Goal: Information Seeking & Learning: Compare options

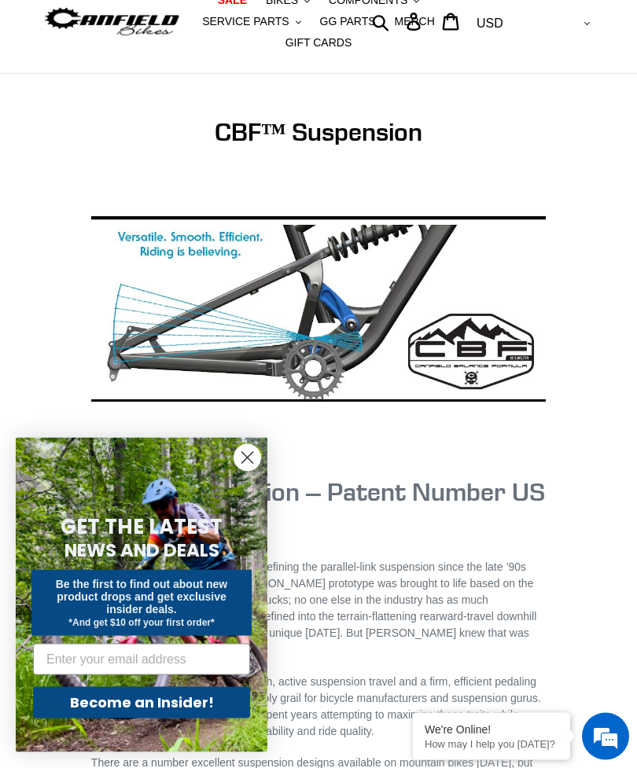
scroll to position [64, 0]
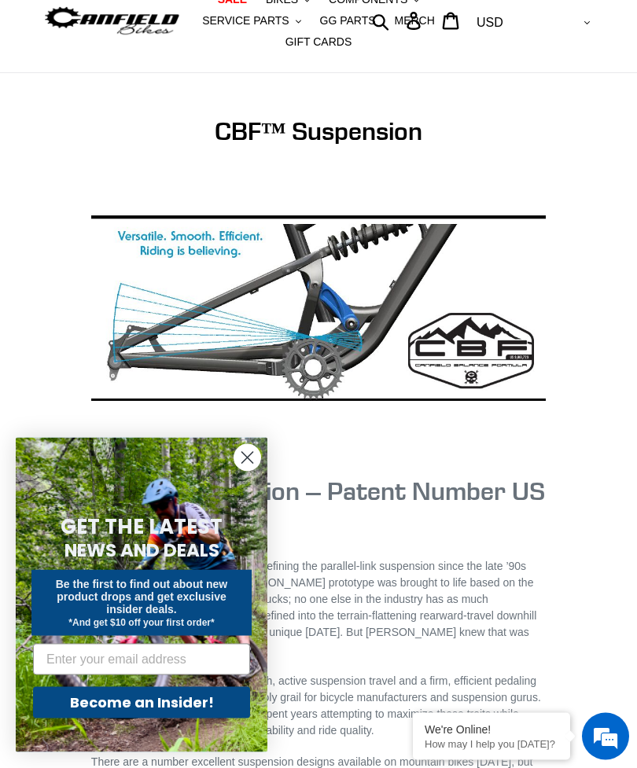
click at [252, 471] on circle "Close dialog" at bounding box center [247, 458] width 26 height 26
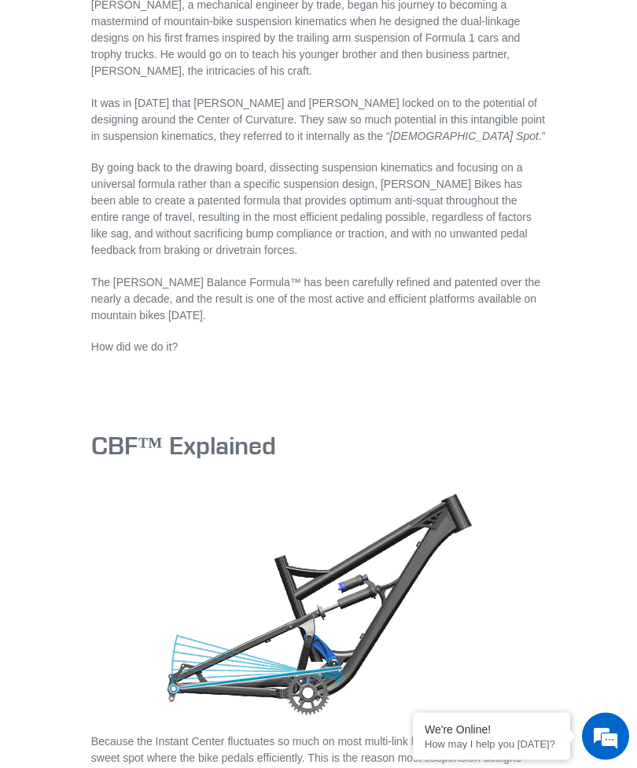
scroll to position [985, 0]
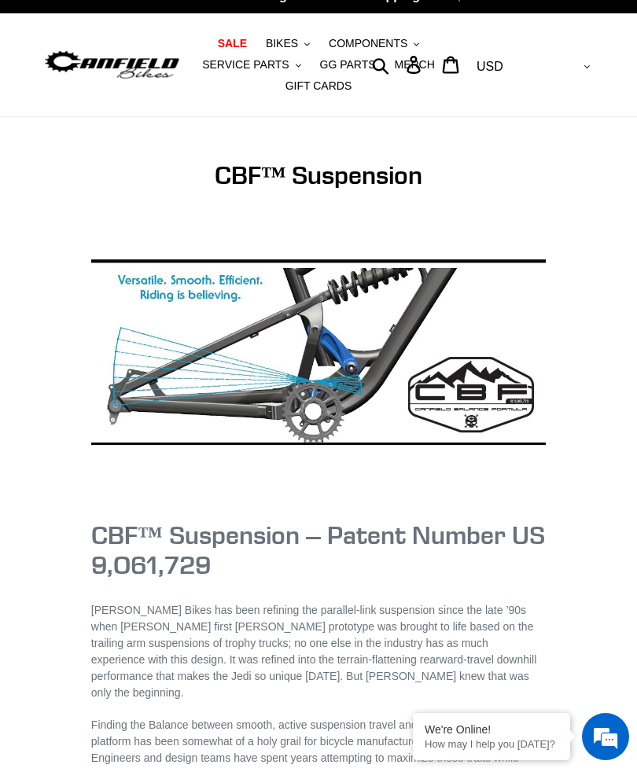
scroll to position [0, 0]
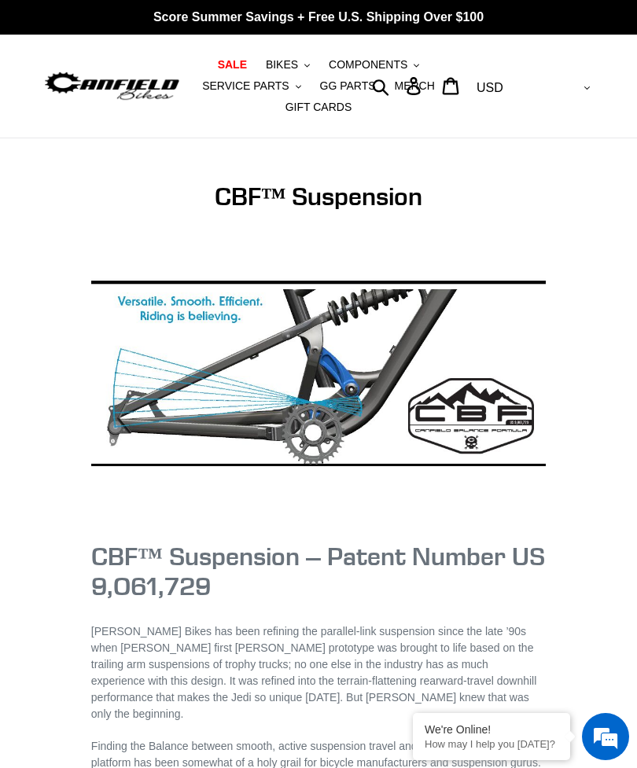
click at [297, 56] on button "BIKES .cls-1{fill:#231f20}" at bounding box center [288, 64] width 60 height 21
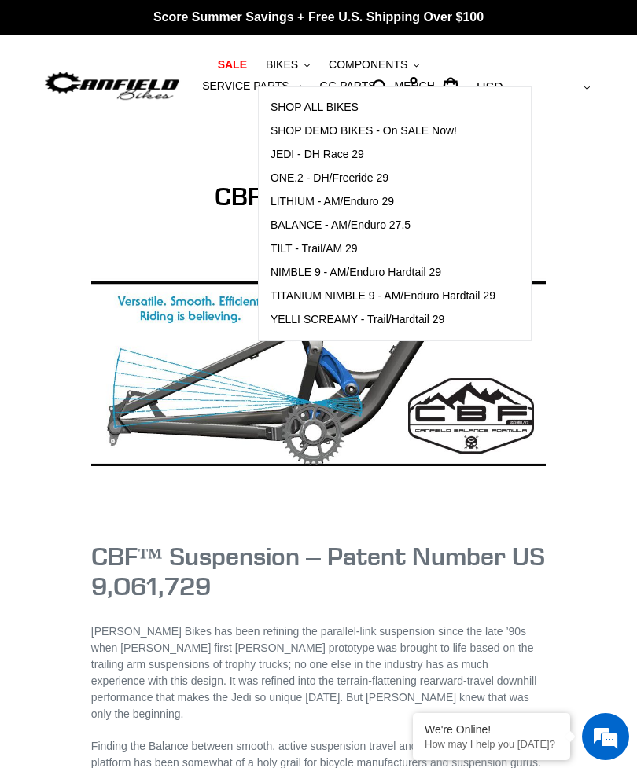
click at [299, 105] on span "SHOP ALL BIKES" at bounding box center [314, 107] width 88 height 13
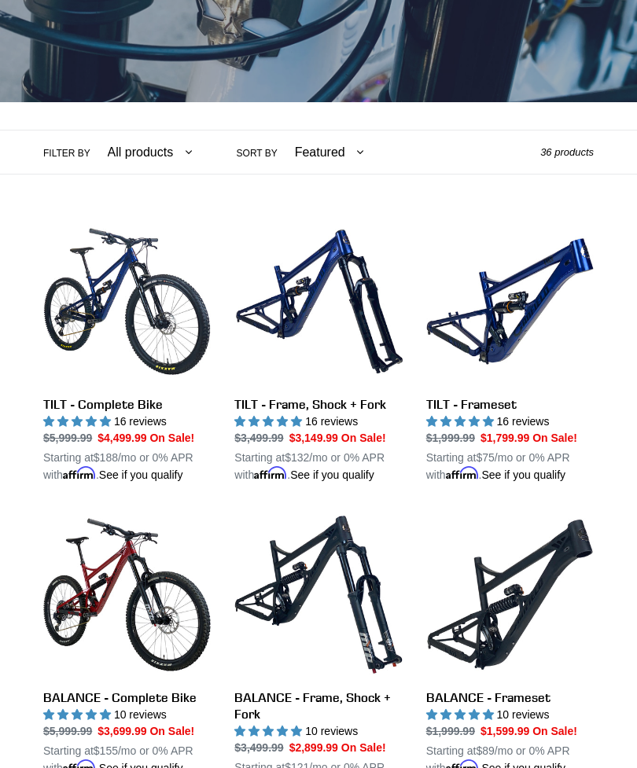
scroll to position [272, 0]
click at [522, 367] on link "TILT - Frameset" at bounding box center [509, 351] width 167 height 266
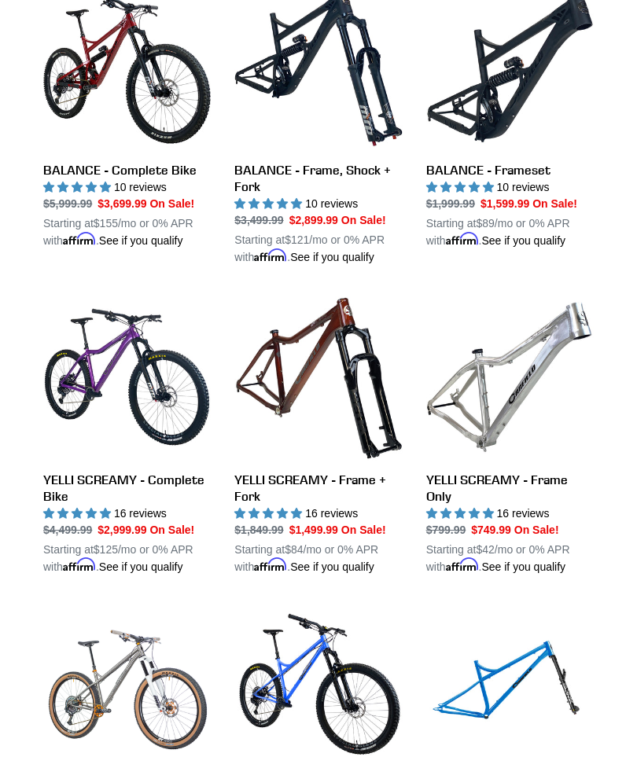
scroll to position [799, 0]
click at [510, 528] on link "YELLI SCREAMY - Frame Only" at bounding box center [509, 434] width 167 height 282
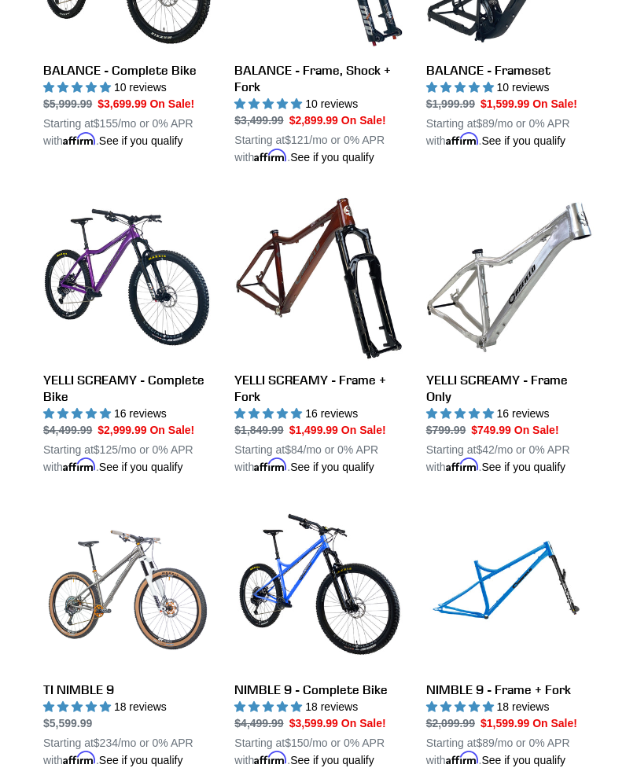
scroll to position [902, 0]
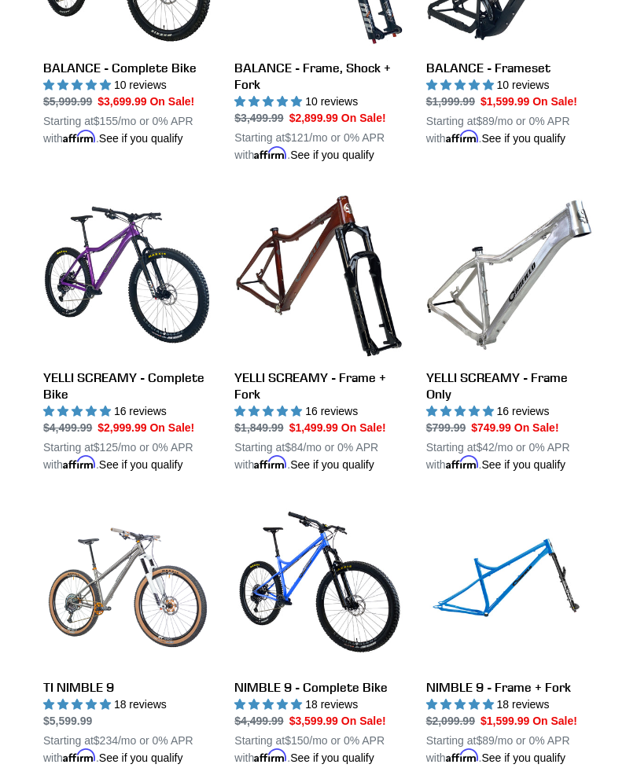
click at [533, 653] on link "NIMBLE 9 - Frame + Fork" at bounding box center [509, 634] width 167 height 266
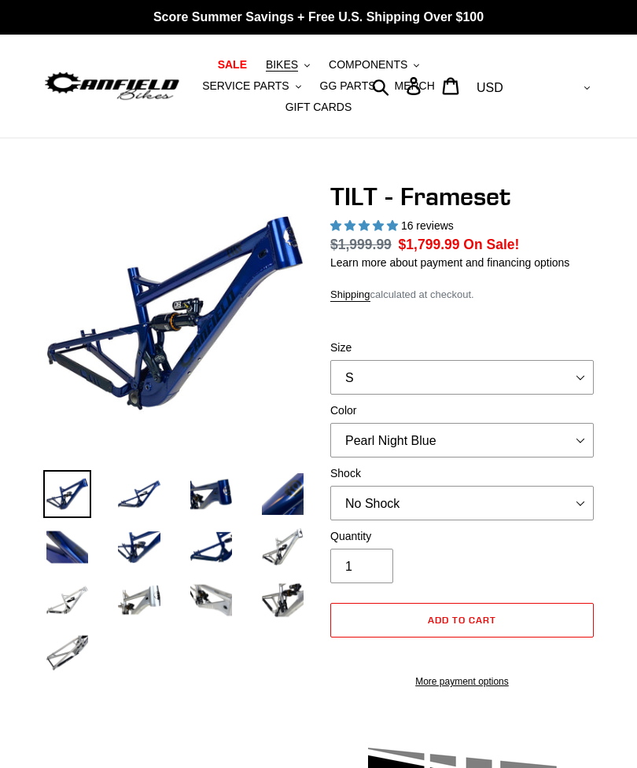
select select "highest-rating"
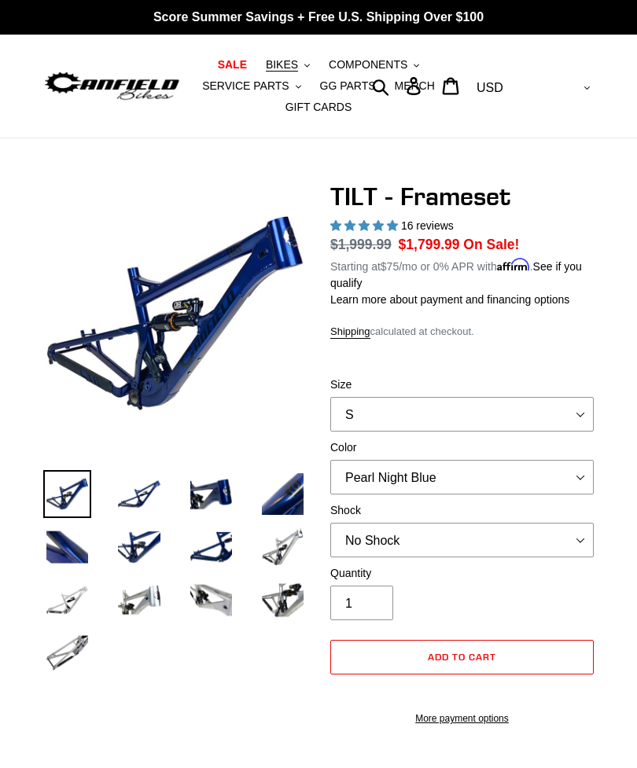
click at [292, 496] on img at bounding box center [283, 494] width 48 height 48
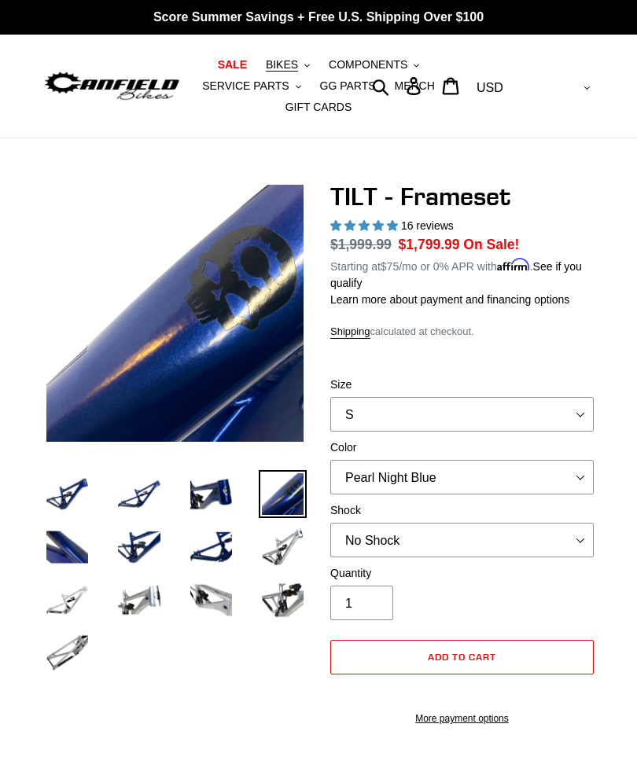
click at [285, 562] on img at bounding box center [283, 547] width 48 height 48
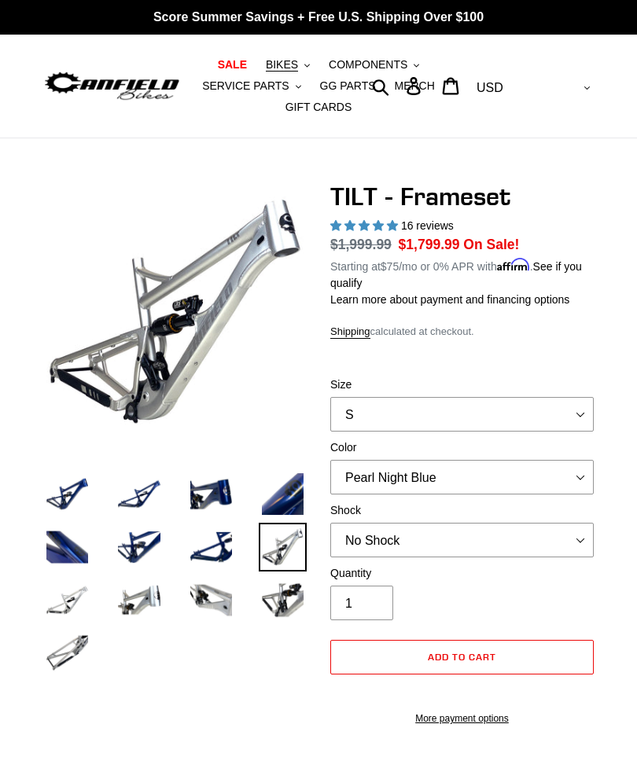
click at [296, 605] on img at bounding box center [283, 600] width 48 height 48
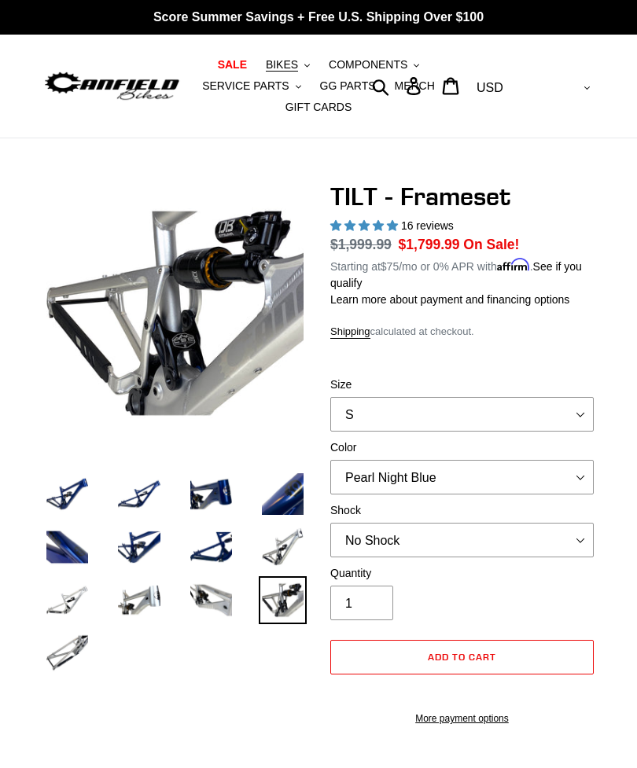
click at [142, 603] on img at bounding box center [139, 600] width 48 height 48
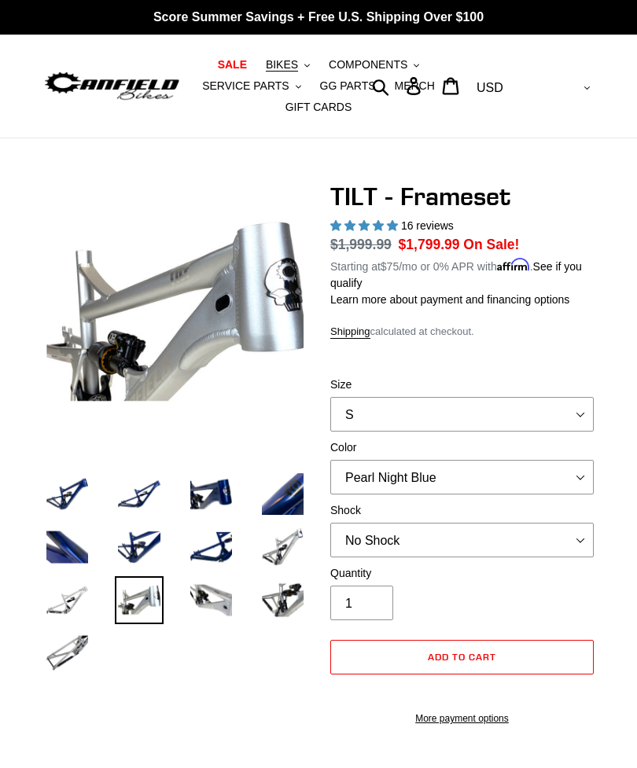
click at [150, 566] on img at bounding box center [139, 547] width 48 height 48
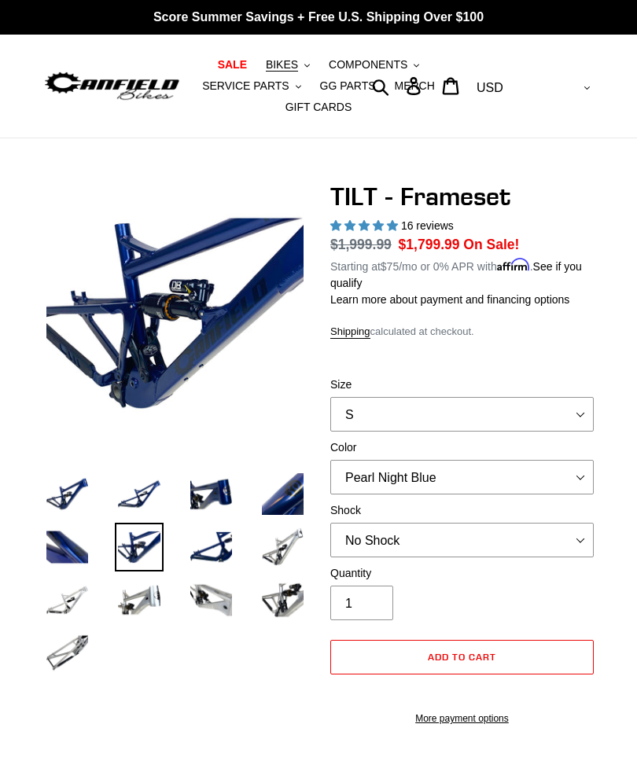
click at [227, 597] on img at bounding box center [211, 600] width 48 height 48
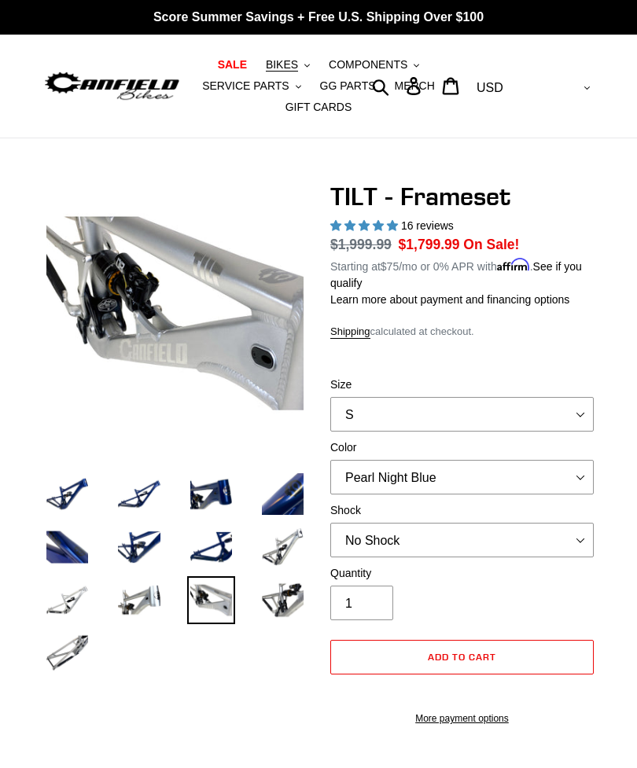
click at [86, 656] on img at bounding box center [67, 653] width 48 height 48
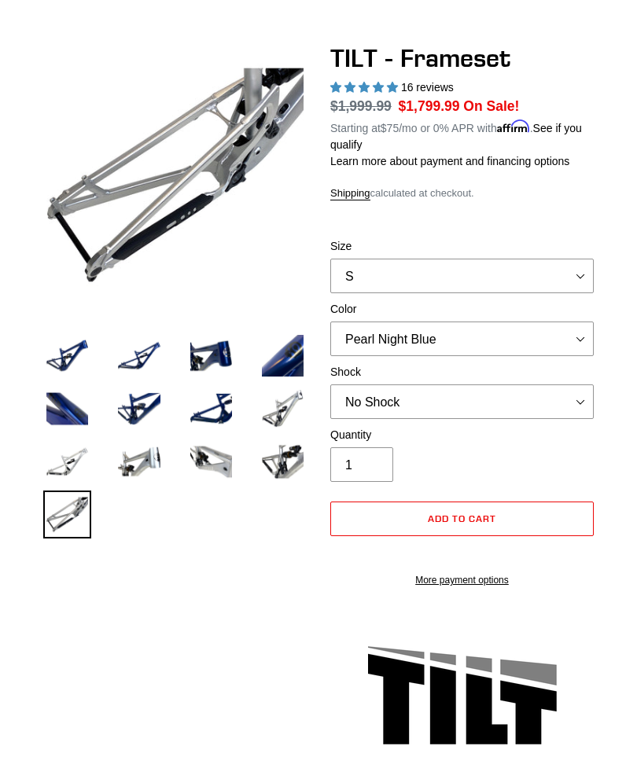
scroll to position [17, 0]
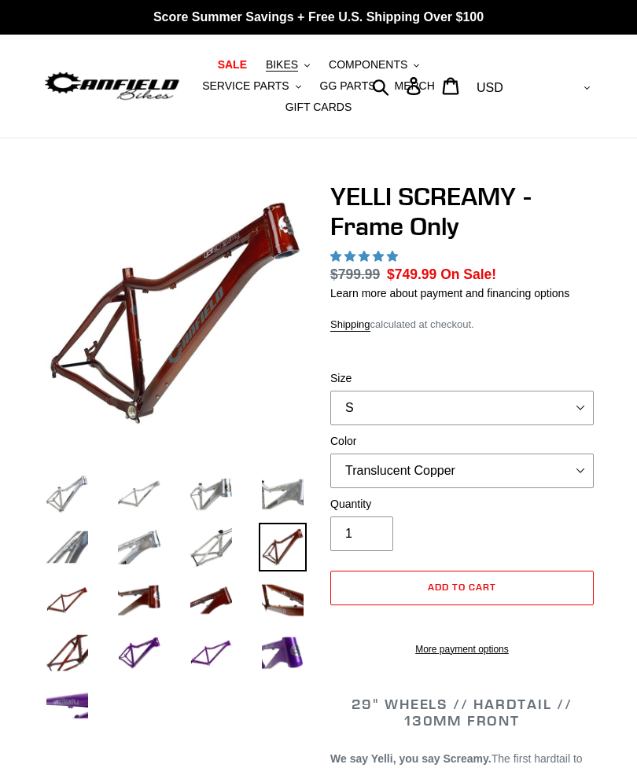
select select "highest-rating"
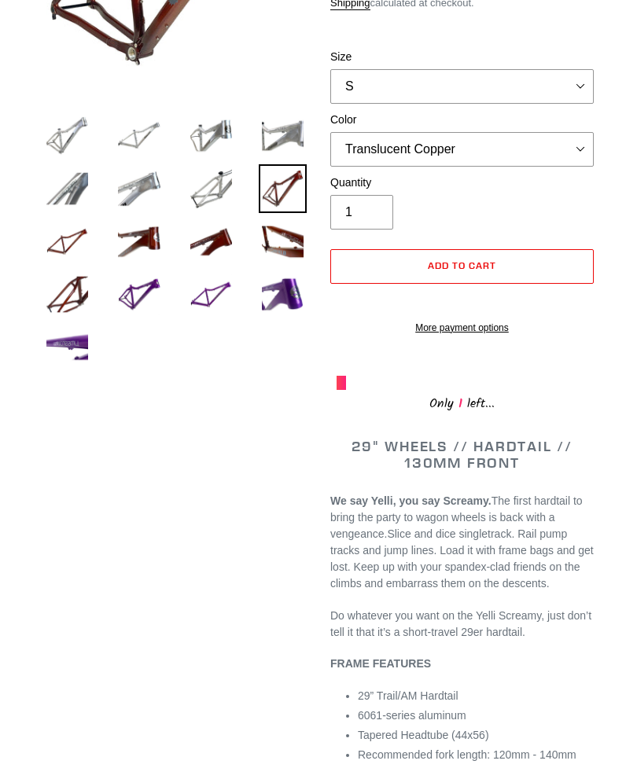
scroll to position [359, 0]
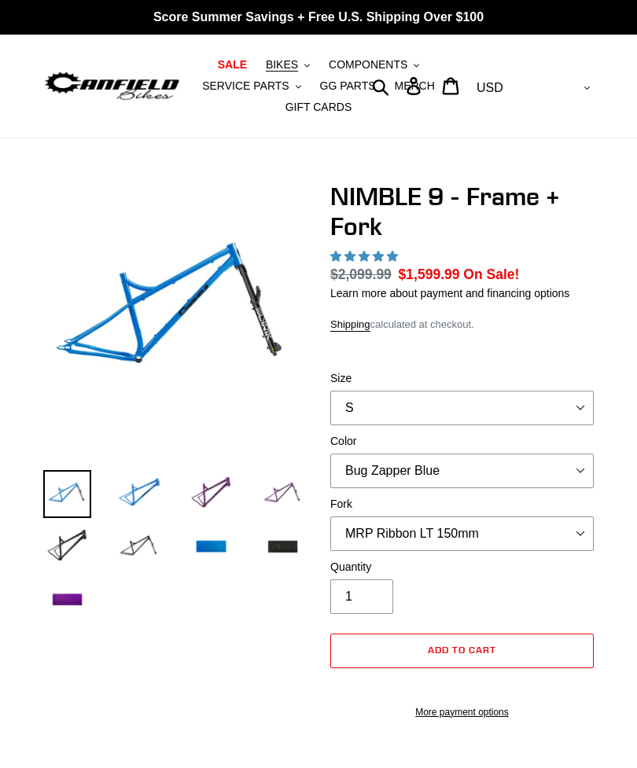
select select "highest-rating"
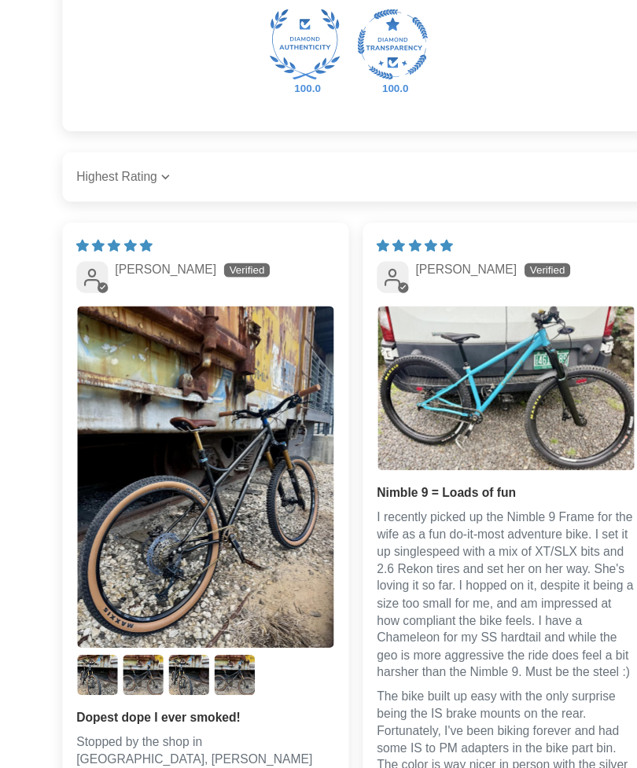
scroll to position [2853, 0]
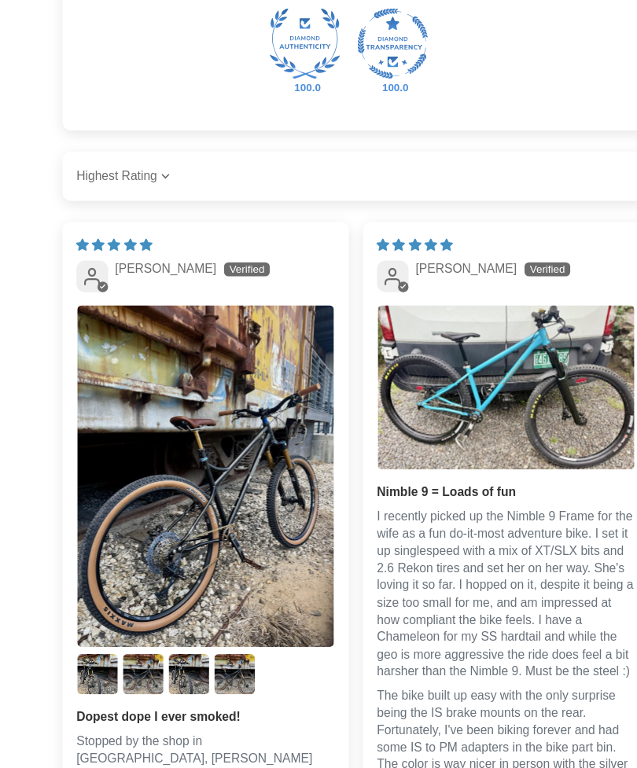
click at [139, 622] on img "Link to user picture 3" at bounding box center [128, 604] width 36 height 36
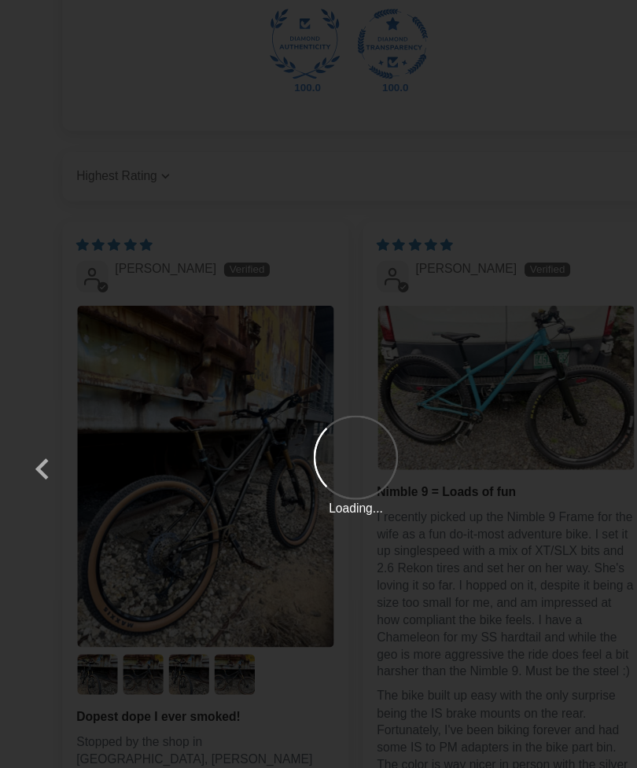
scroll to position [0, 0]
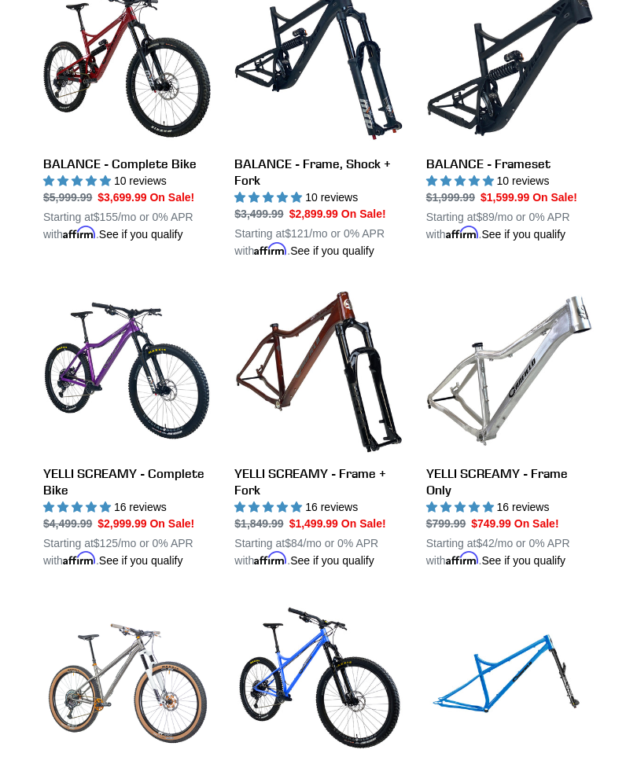
scroll to position [805, 0]
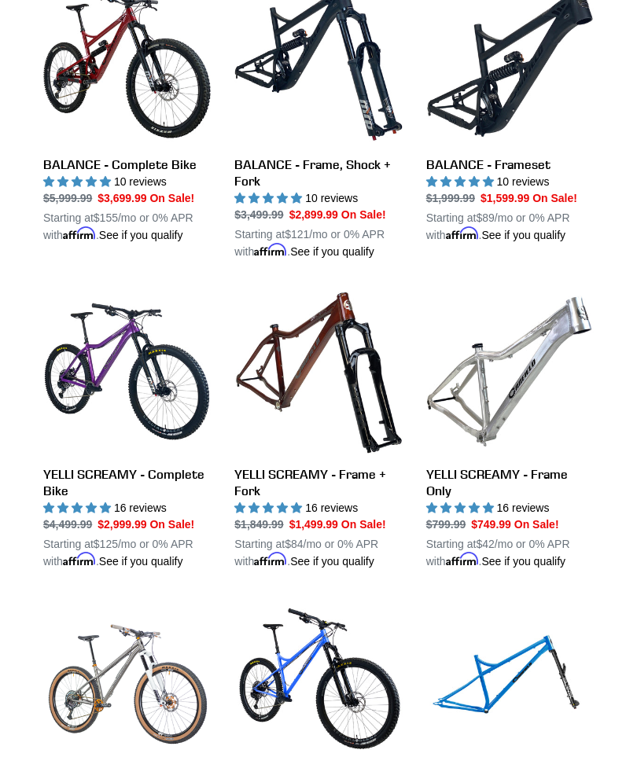
click at [138, 453] on link "YELLI SCREAMY - Complete Bike" at bounding box center [126, 429] width 167 height 282
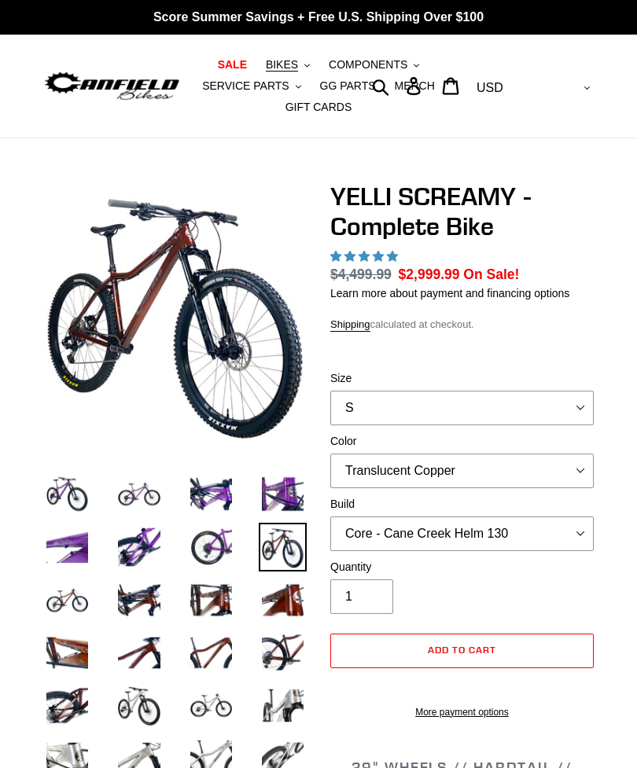
select select "highest-rating"
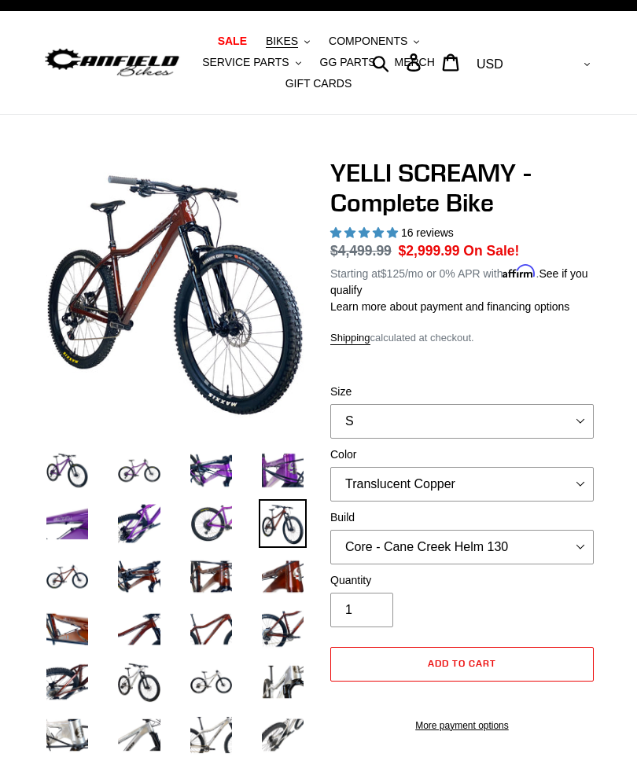
scroll to position [26, 0]
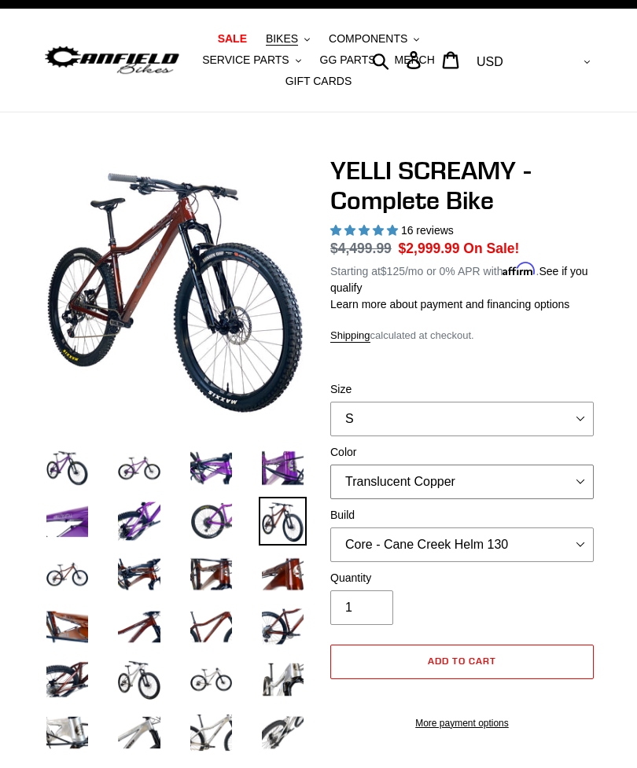
click at [591, 476] on select "Translucent Copper Purple Haze Raw" at bounding box center [461, 482] width 263 height 35
select select "Purple Haze"
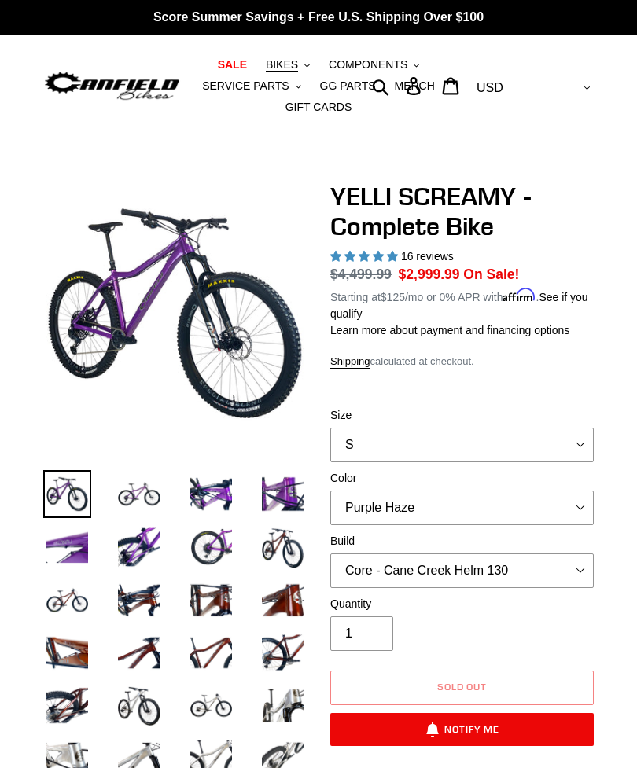
click at [412, 96] on link "MERCH" at bounding box center [414, 85] width 56 height 21
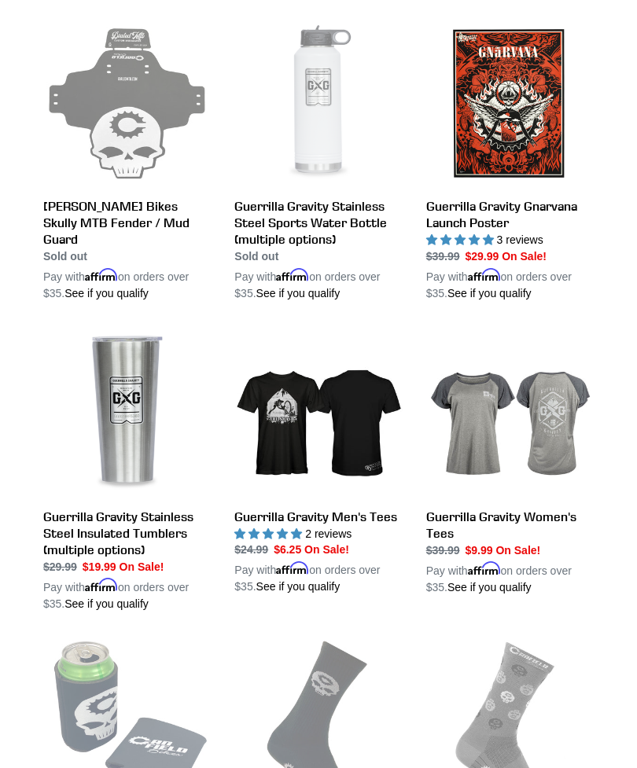
scroll to position [2067, 0]
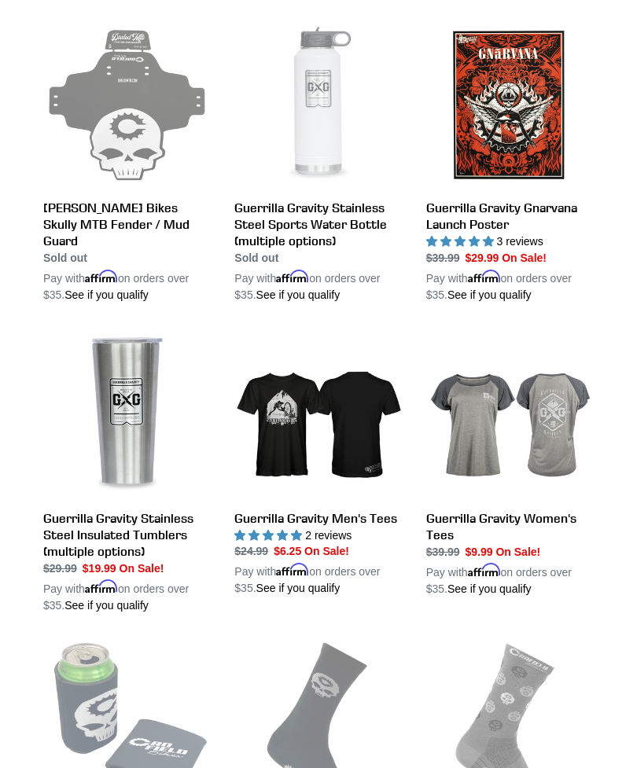
click at [365, 421] on link "Guerrilla Gravity Men's Tees" at bounding box center [317, 464] width 167 height 266
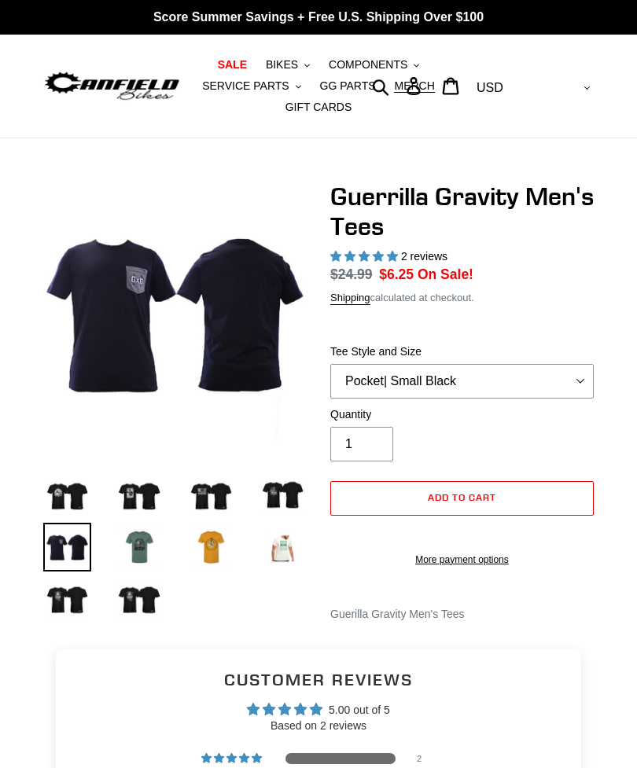
select select "highest-rating"
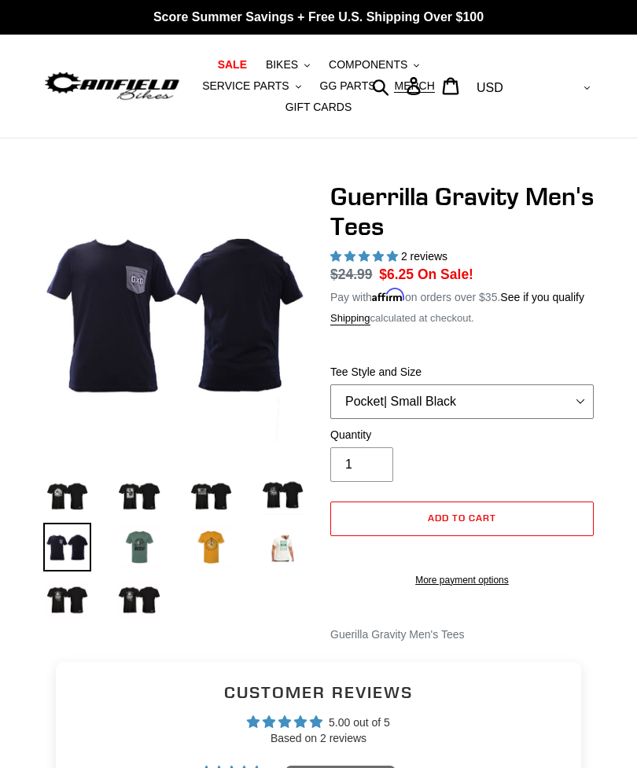
click at [572, 413] on select "Let It Rip | Small Green Let It Rip | Medium Green Megatrail | Small Black Mega…" at bounding box center [461, 401] width 263 height 35
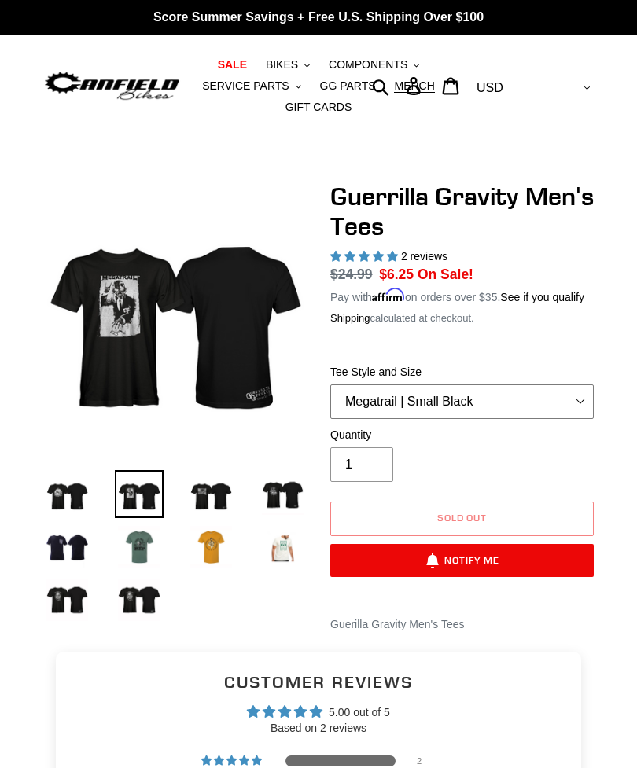
click at [578, 419] on select "Let It Rip | Small Green Let It Rip | Medium Green Megatrail | Small Black Mega…" at bounding box center [461, 401] width 263 height 35
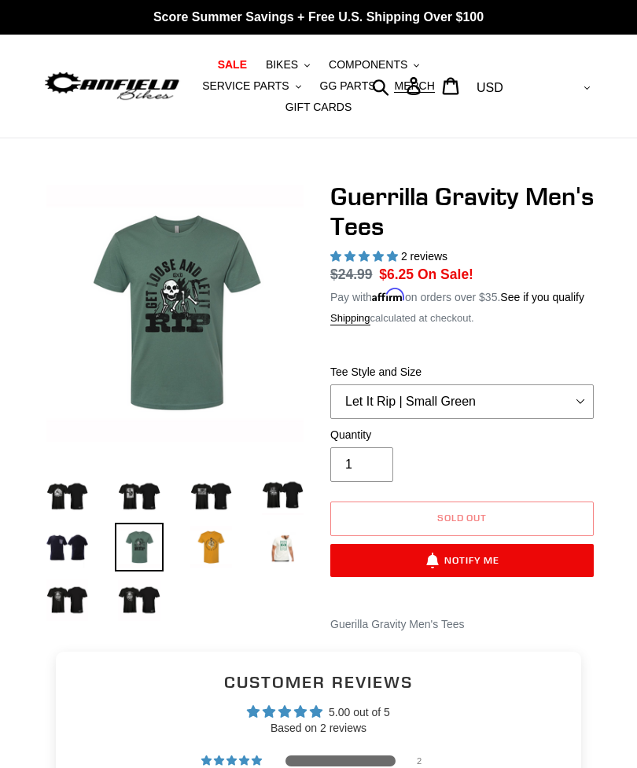
click at [448, 536] on button "Sold out" at bounding box center [461, 519] width 263 height 35
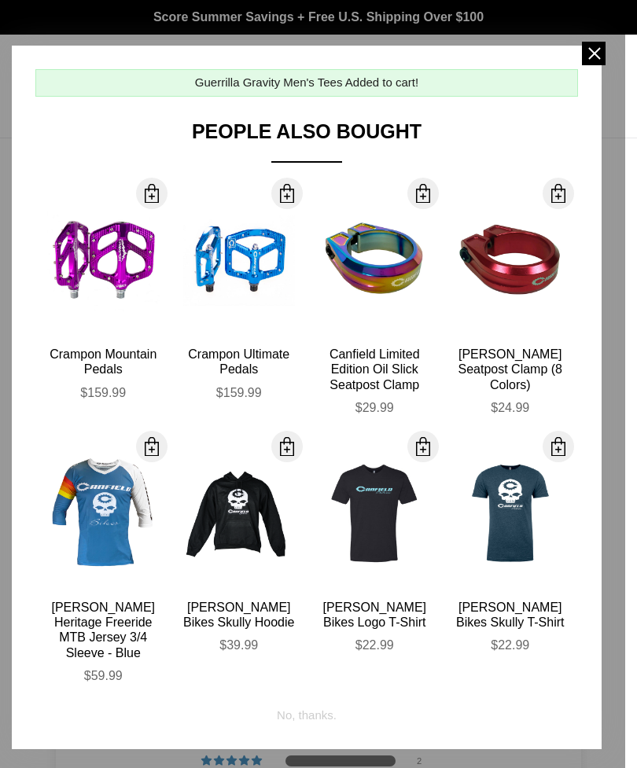
click at [596, 54] on span at bounding box center [594, 54] width 24 height 24
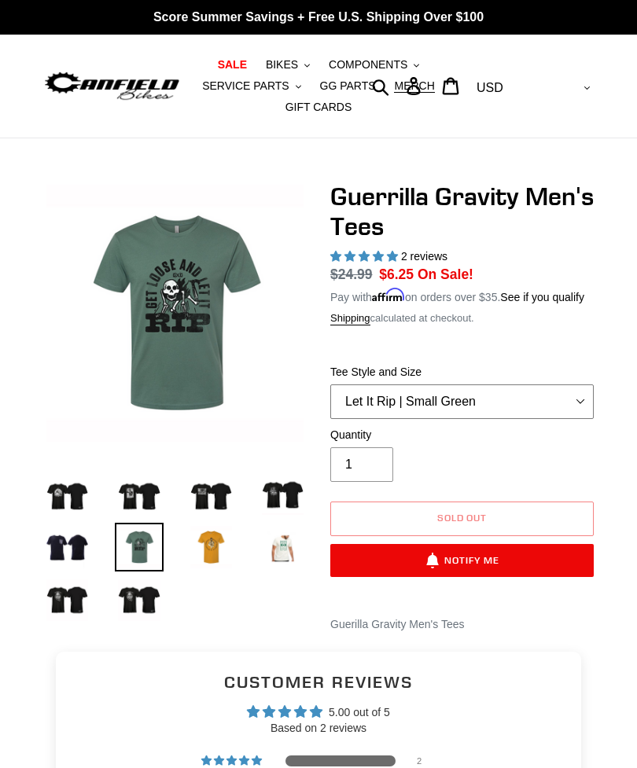
click at [536, 412] on select "Let It Rip | Small Green Let It Rip | Medium Green Megatrail | Small Black Mega…" at bounding box center [461, 401] width 263 height 35
click at [529, 413] on select "Let It Rip | Small Green Let It Rip | Medium Green Megatrail | Small Black Mega…" at bounding box center [461, 401] width 263 height 35
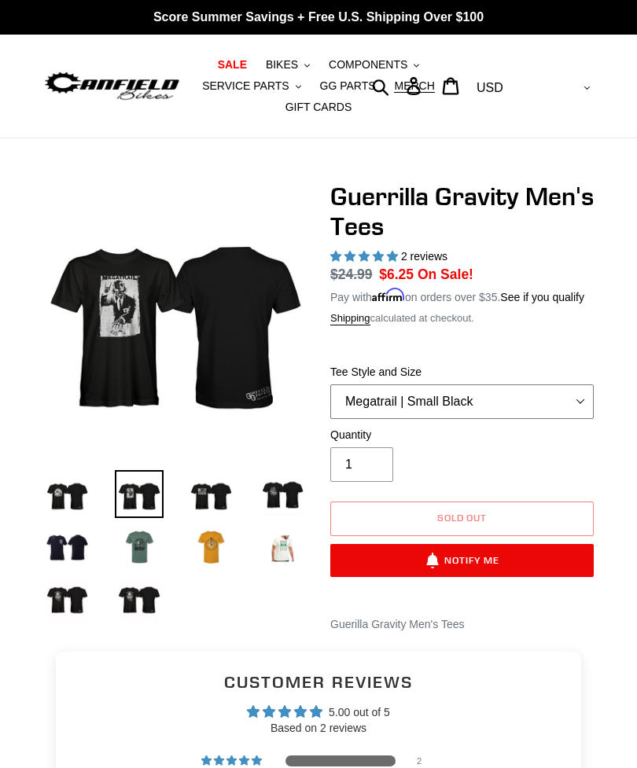
click at [505, 419] on select "Let It Rip | Small Green Let It Rip | Medium Green Megatrail | Small Black Mega…" at bounding box center [461, 401] width 263 height 35
select select "Shred Dogg | Medium Black"
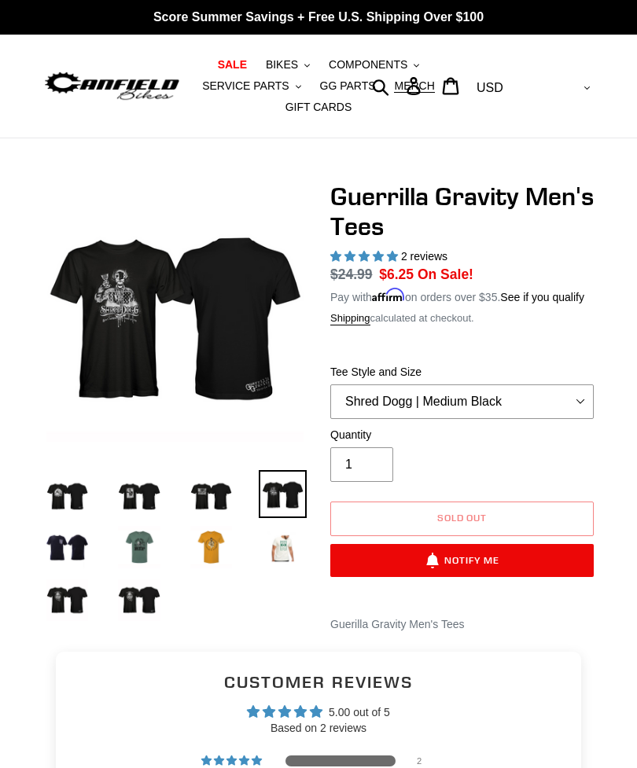
click at [290, 550] on img at bounding box center [283, 547] width 48 height 48
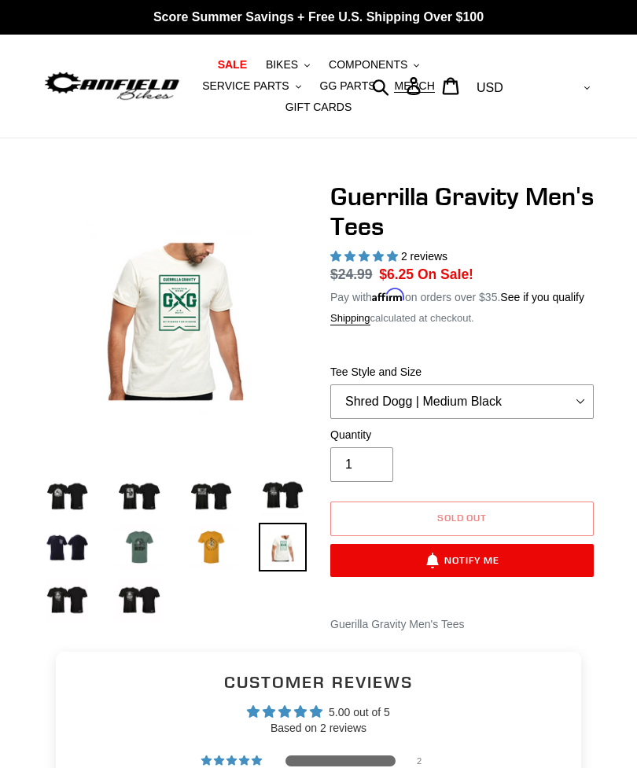
click at [142, 589] on img at bounding box center [139, 600] width 48 height 48
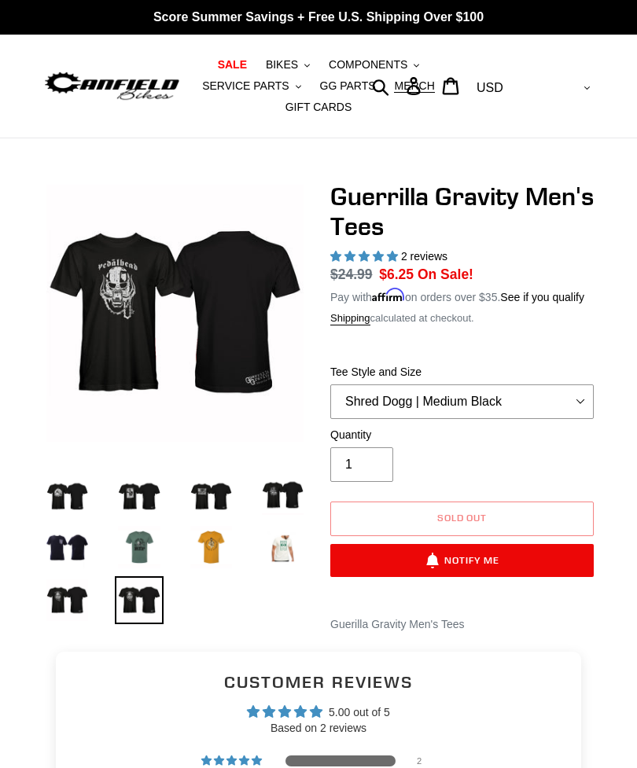
click at [160, 487] on img at bounding box center [139, 494] width 48 height 48
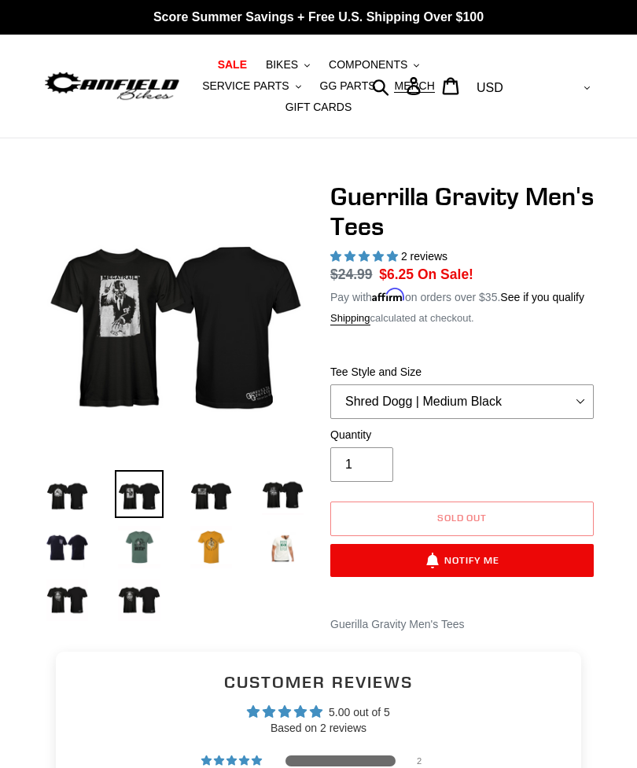
click at [68, 551] on img at bounding box center [67, 547] width 48 height 48
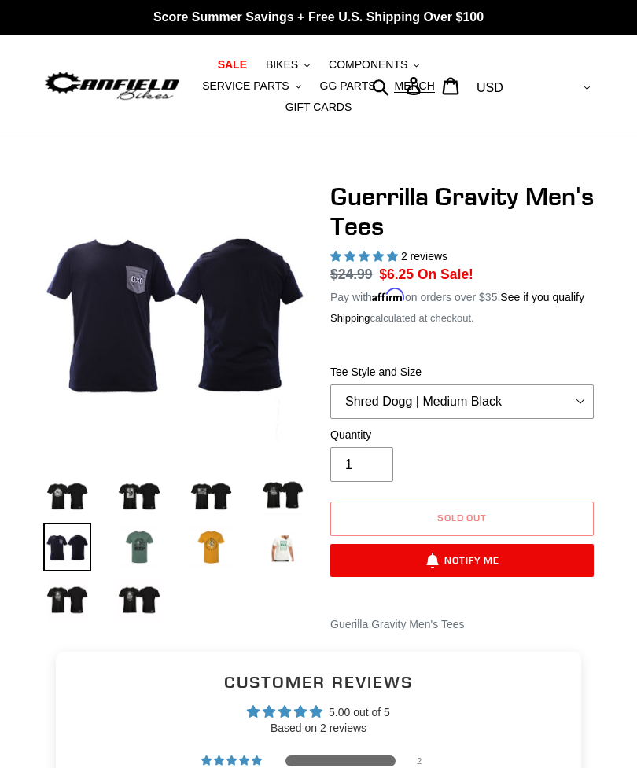
click at [353, 83] on span "GG PARTS" at bounding box center [348, 85] width 56 height 13
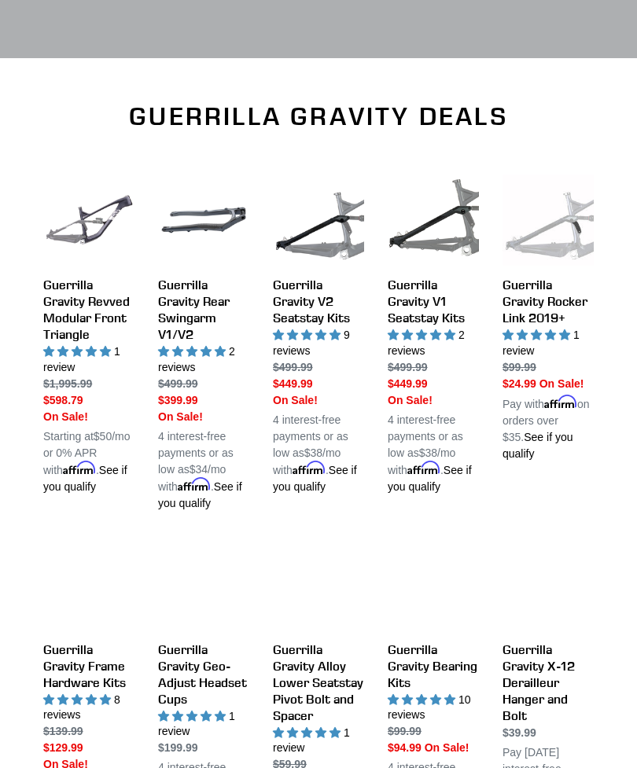
scroll to position [454, 0]
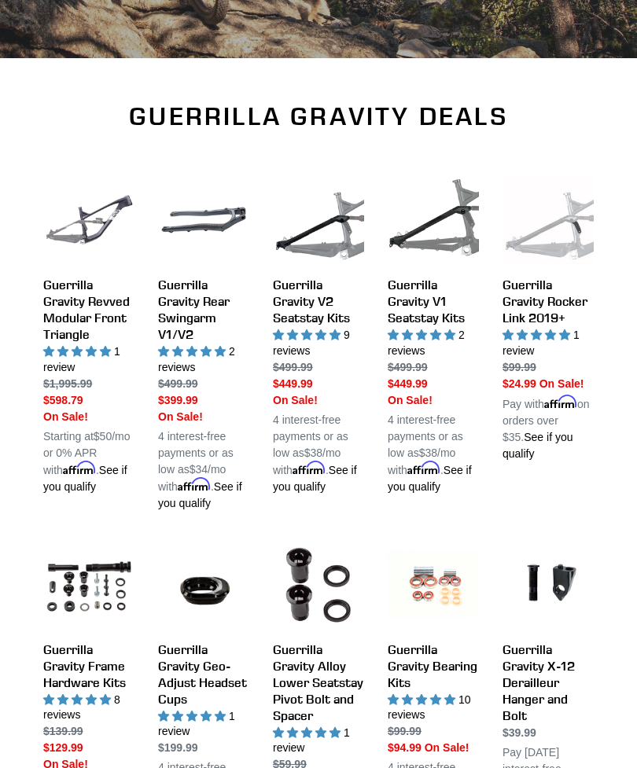
click at [102, 314] on link "Guerrilla Gravity Revved Modular Front Triangle" at bounding box center [88, 335] width 91 height 320
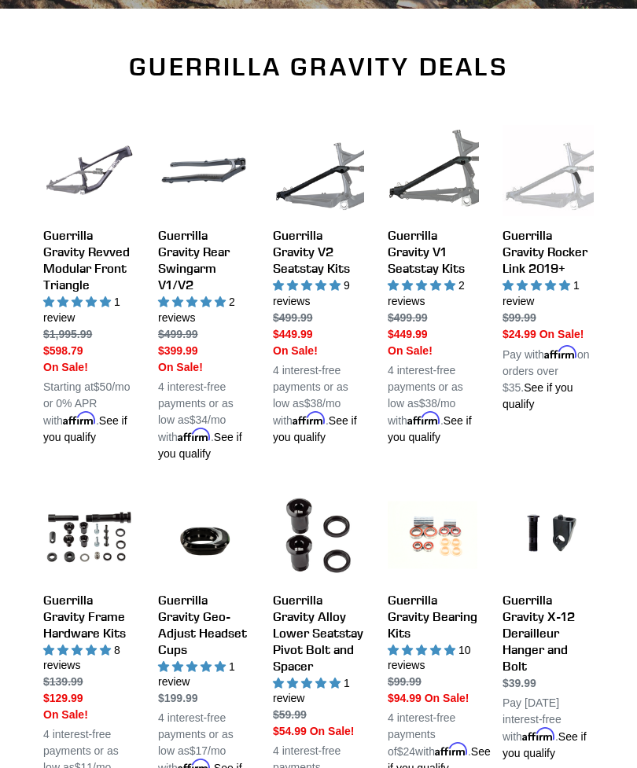
scroll to position [474, 0]
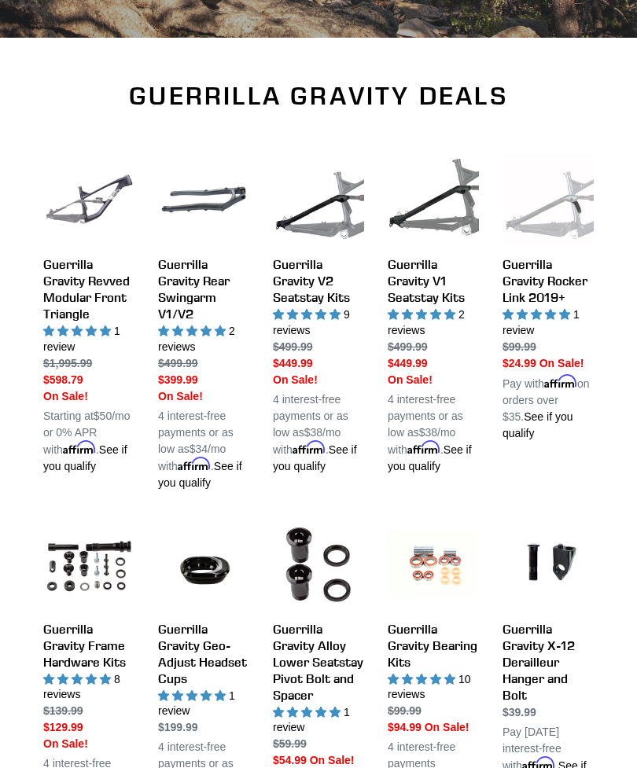
click at [320, 288] on link "Guerrilla Gravity V2 Seatstay Kits" at bounding box center [318, 314] width 91 height 320
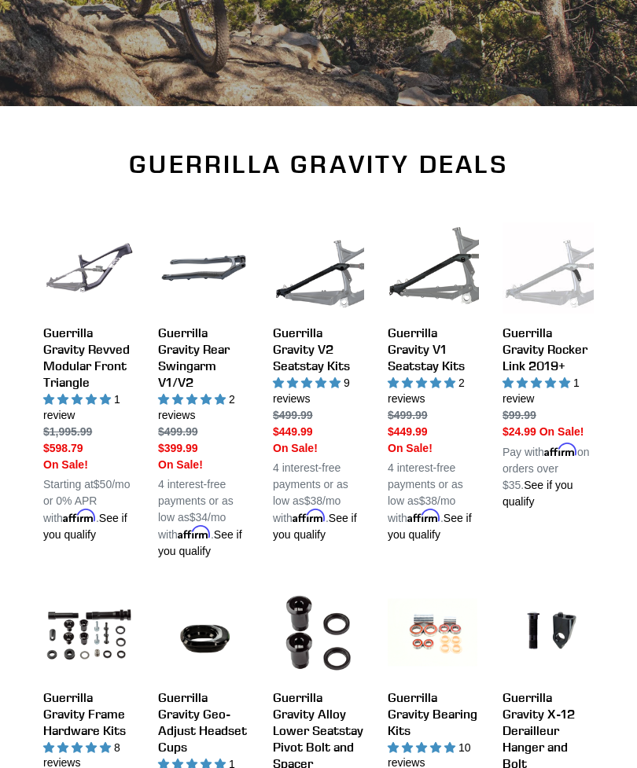
scroll to position [401, 0]
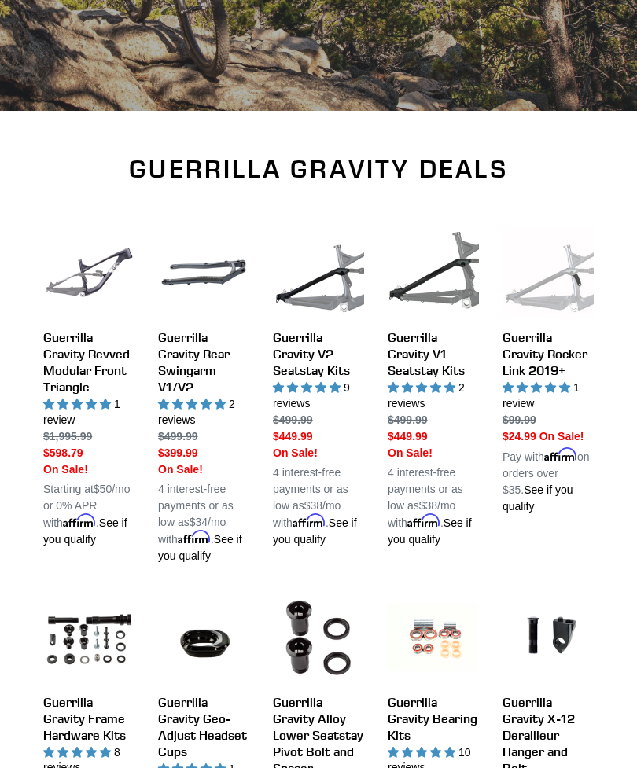
click at [175, 522] on link "Guerrilla Gravity Rear Swingarm V1/V2" at bounding box center [203, 395] width 91 height 336
click at [564, 362] on link "Guerrilla Gravity Rocker Link 2019+" at bounding box center [547, 370] width 91 height 287
click at [424, 377] on link "Guerrilla Gravity V1 Seatstay Kits" at bounding box center [433, 387] width 91 height 320
click at [332, 361] on link "Guerrilla Gravity V2 Seatstay Kits" at bounding box center [318, 387] width 91 height 320
click at [443, 371] on link "Guerrilla Gravity V1 Seatstay Kits" at bounding box center [433, 387] width 91 height 320
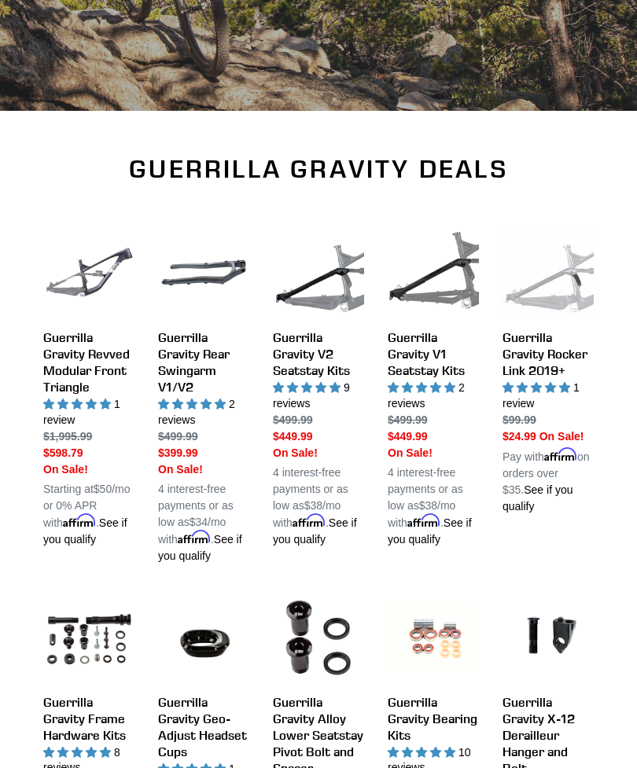
click at [321, 374] on link "Guerrilla Gravity V2 Seatstay Kits" at bounding box center [318, 387] width 91 height 320
click at [202, 359] on link "Guerrilla Gravity Rear Swingarm V1/V2" at bounding box center [203, 395] width 91 height 336
click at [81, 384] on link "Guerrilla Gravity Revved Modular Front Triangle" at bounding box center [88, 387] width 91 height 320
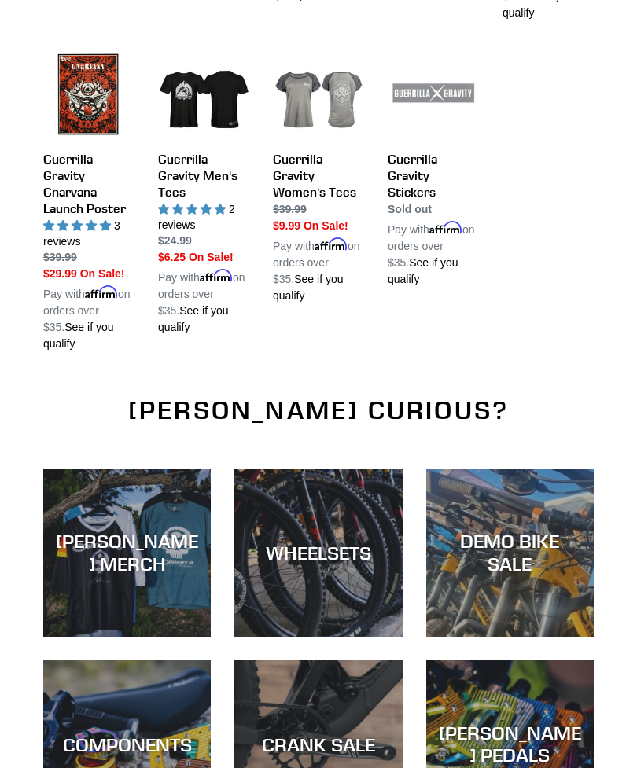
scroll to position [1971, 0]
click at [338, 637] on div "WHEELSETS" at bounding box center [317, 637] width 167 height 0
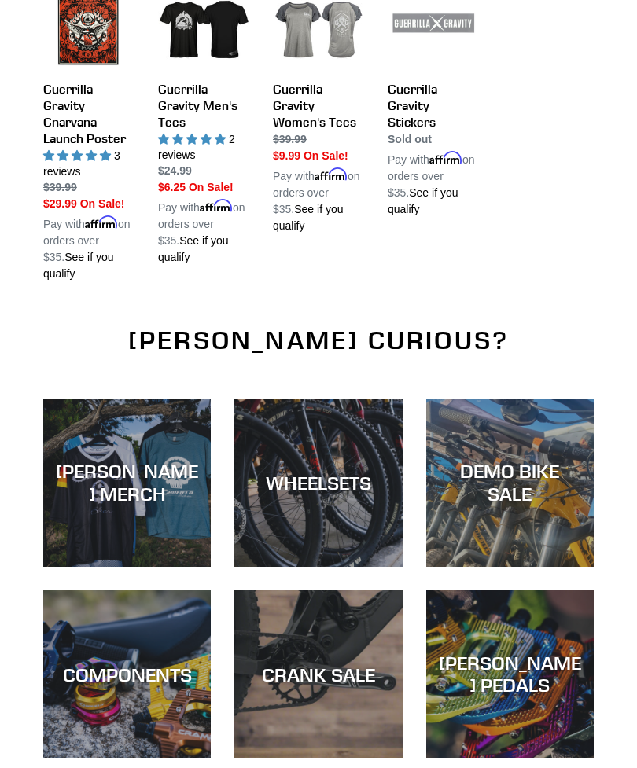
scroll to position [2053, 0]
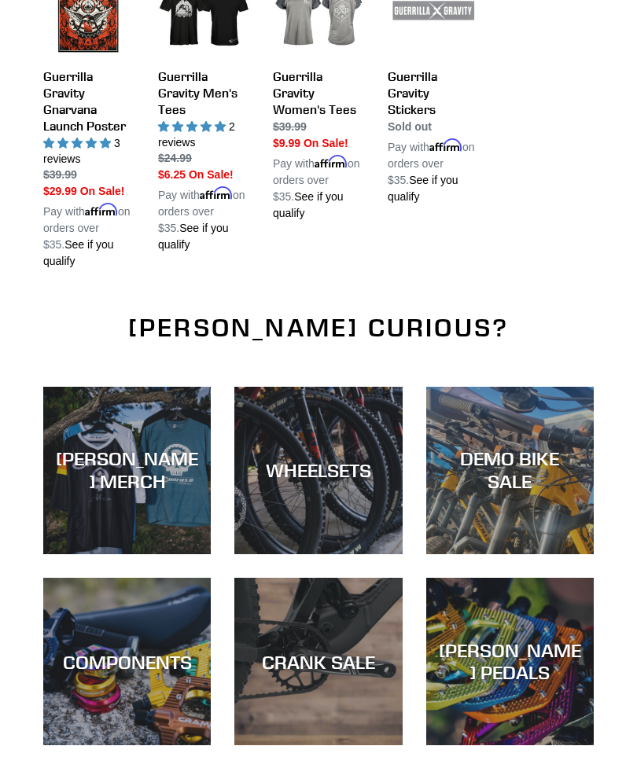
click at [369, 746] on div "CRANK SALE" at bounding box center [317, 746] width 167 height 0
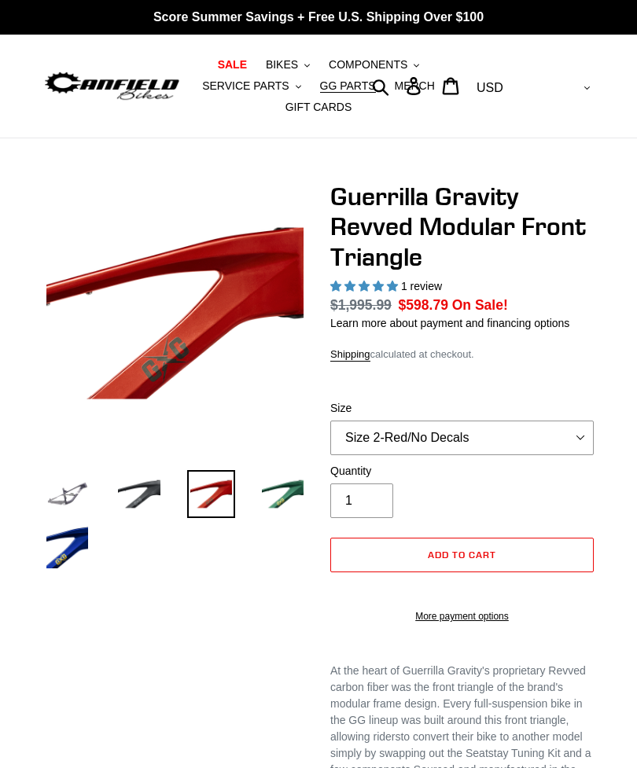
select select "highest-rating"
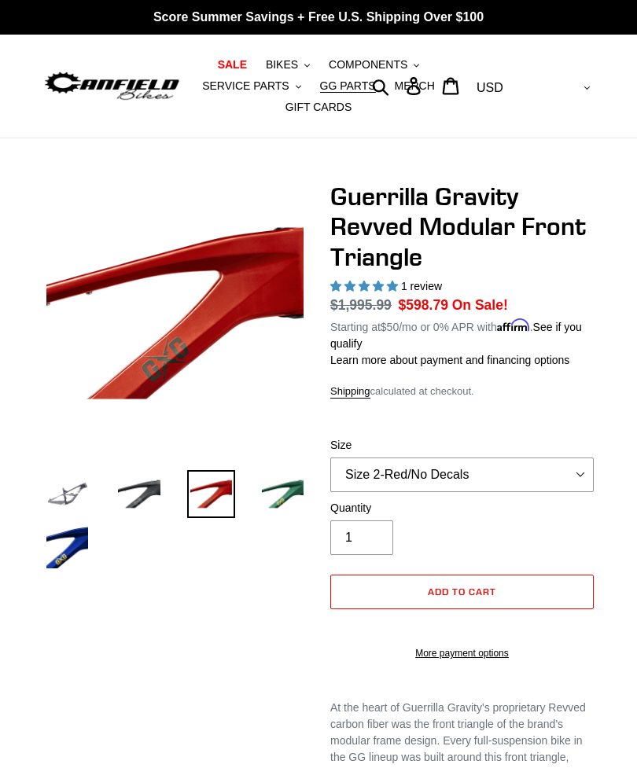
click at [286, 501] on img at bounding box center [283, 494] width 48 height 48
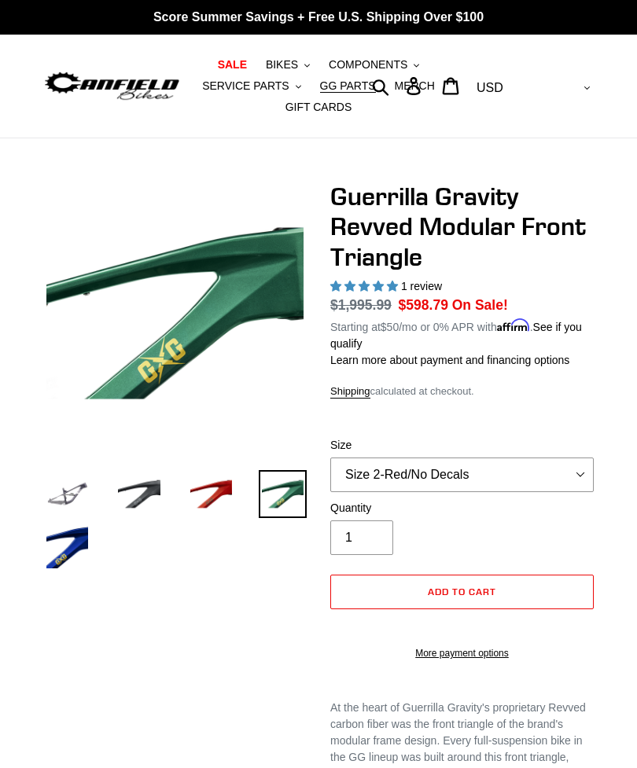
click at [135, 513] on img at bounding box center [139, 494] width 48 height 48
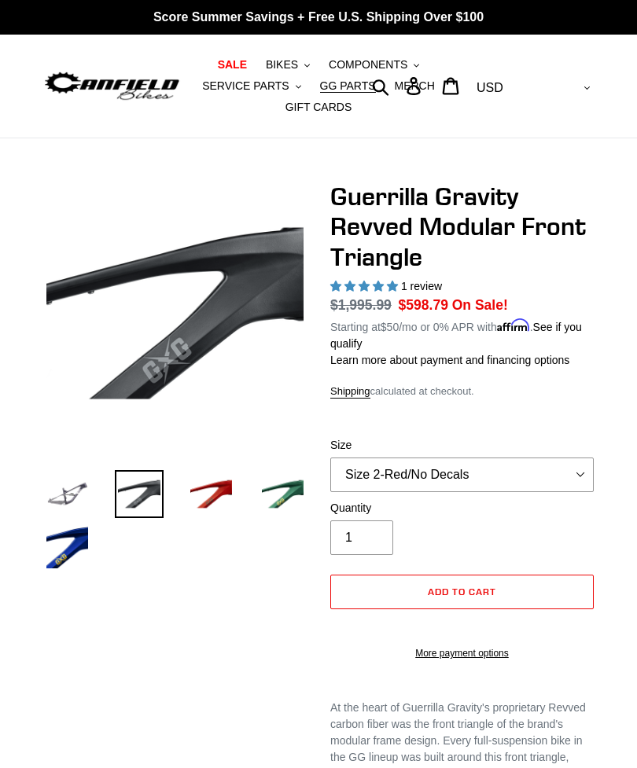
click at [74, 500] on img at bounding box center [67, 494] width 48 height 48
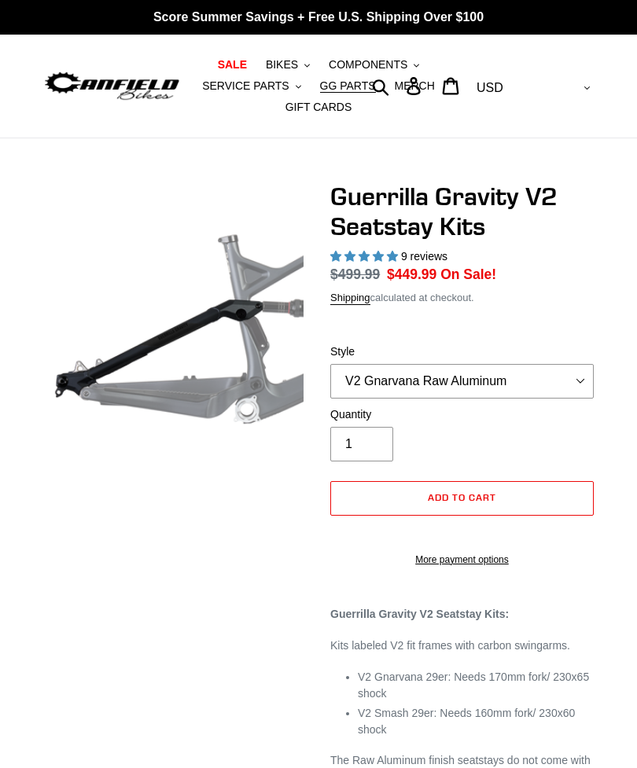
select select "highest-rating"
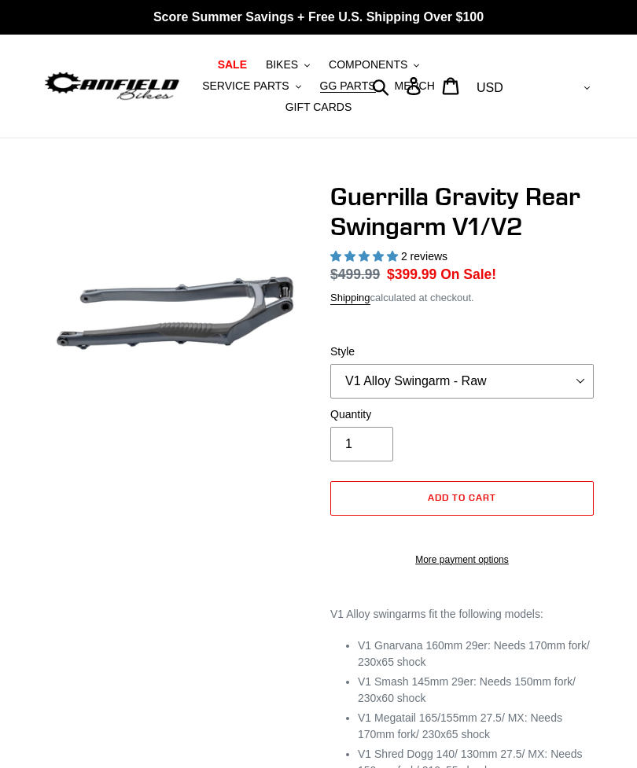
select select "highest-rating"
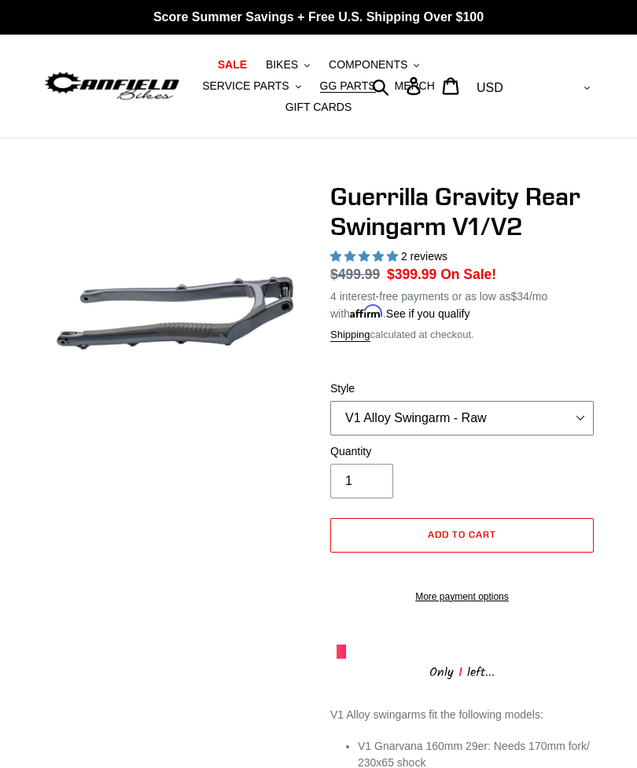
click at [582, 417] on select "V1 Alloy Swingarm - Raw V1 Alloy Swingarm - Black V2 Revved Carbon Swingarm - G…" at bounding box center [461, 418] width 263 height 35
click at [520, 431] on select "V1 Alloy Swingarm - Raw V1 Alloy Swingarm - Black V2 Revved Carbon Swingarm - G…" at bounding box center [461, 418] width 263 height 35
click at [527, 416] on select "V1 Alloy Swingarm - Raw V1 Alloy Swingarm - Black V2 Revved Carbon Swingarm - G…" at bounding box center [461, 418] width 263 height 35
click at [513, 420] on select "V1 Alloy Swingarm - Raw V1 Alloy Swingarm - Black V2 Revved Carbon Swingarm - G…" at bounding box center [461, 418] width 263 height 35
select select "V2 Revved Carbon Swingarm - Green"
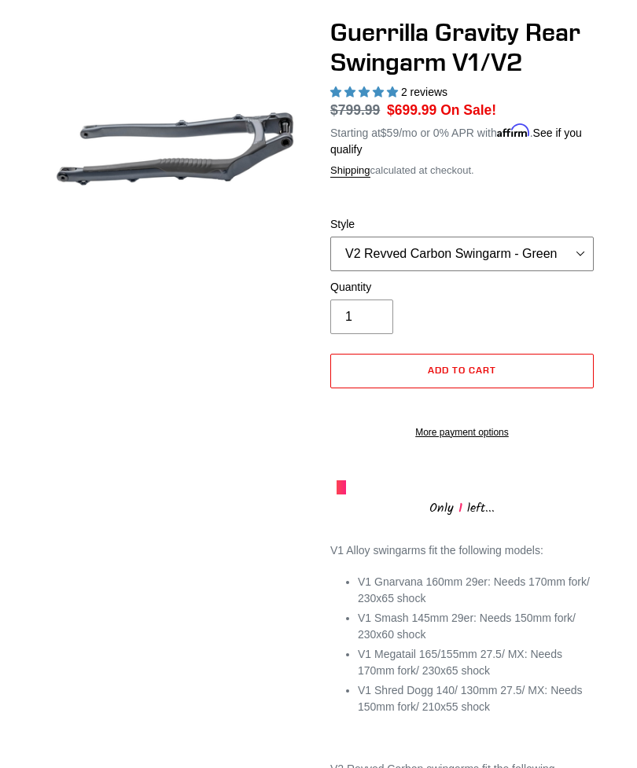
scroll to position [164, 0]
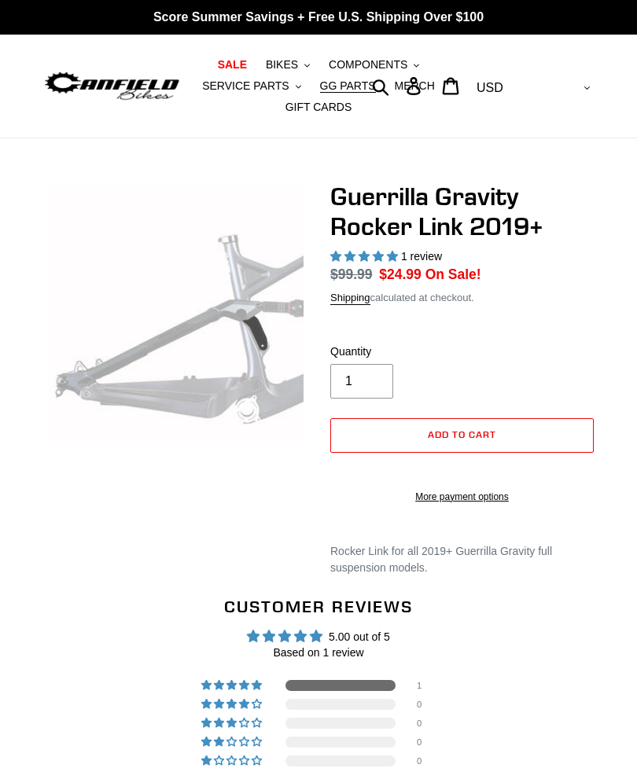
select select "highest-rating"
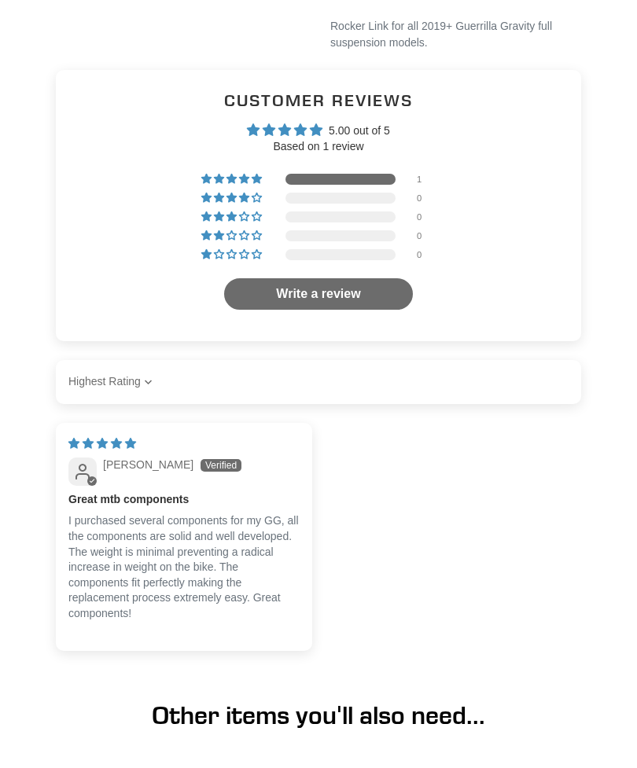
scroll to position [546, 0]
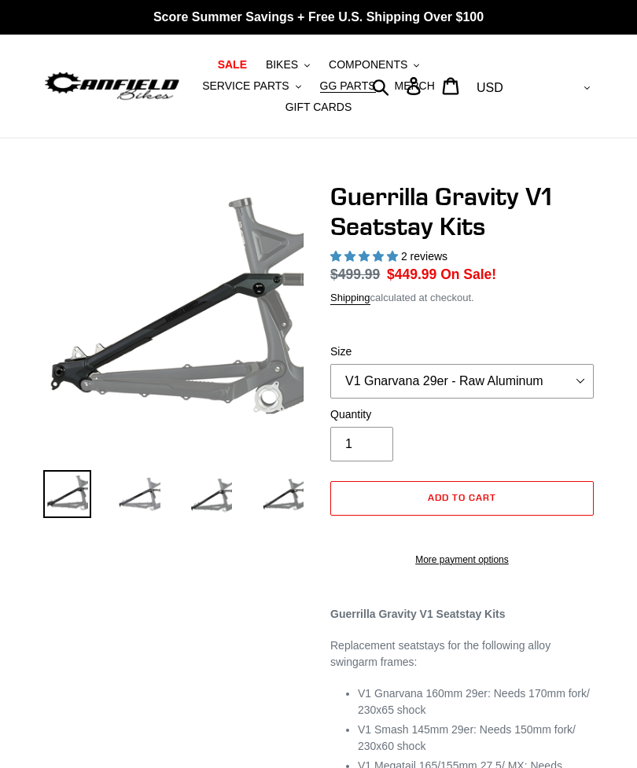
select select "highest-rating"
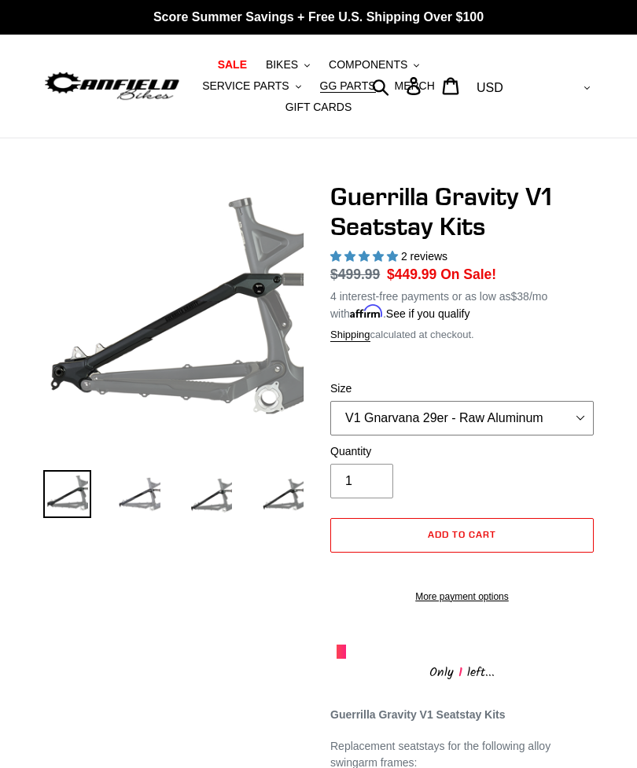
click at [560, 418] on select "V1 Gnarvana 29er - Raw Aluminum" at bounding box center [461, 418] width 263 height 35
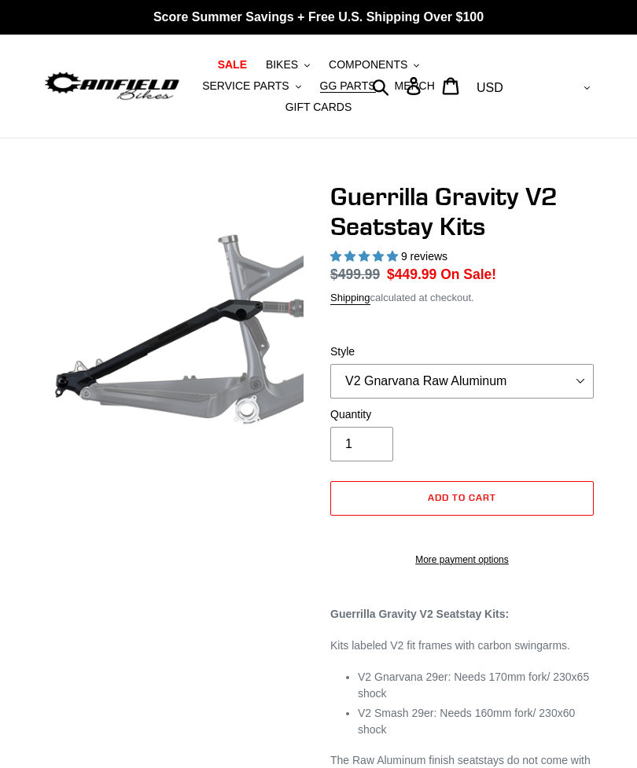
select select "highest-rating"
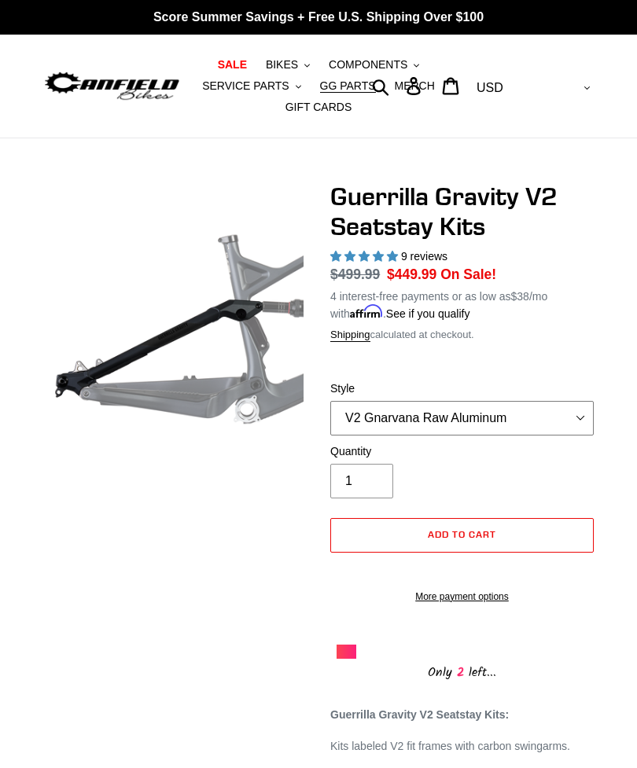
click at [579, 421] on select "V2 Gnarvana Raw Aluminum" at bounding box center [461, 418] width 263 height 35
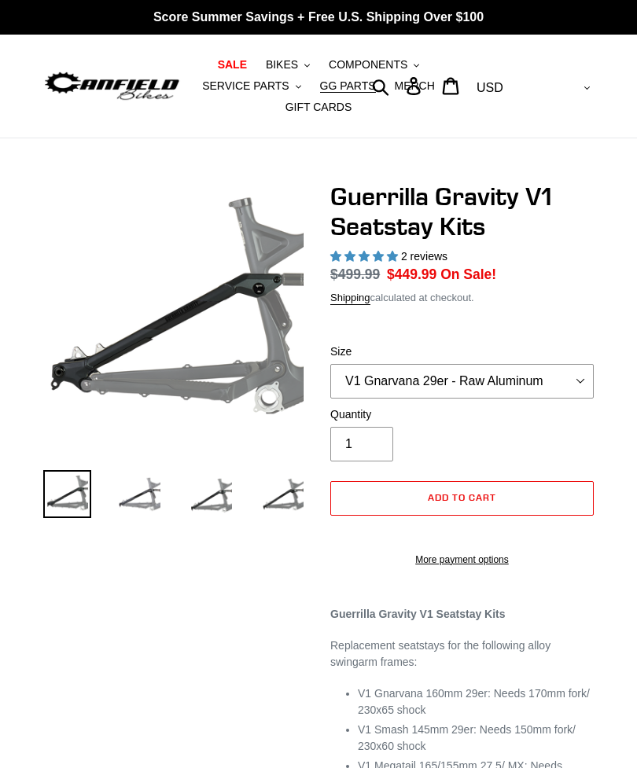
select select "highest-rating"
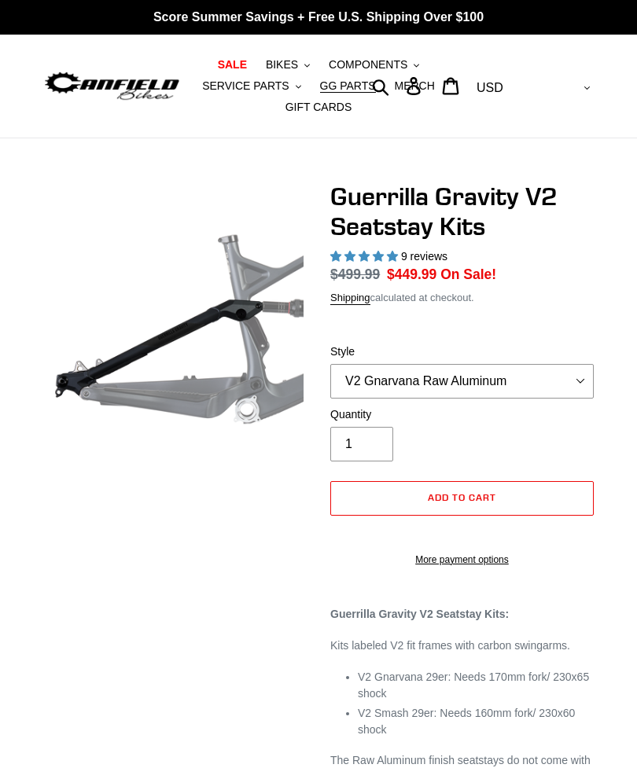
select select "highest-rating"
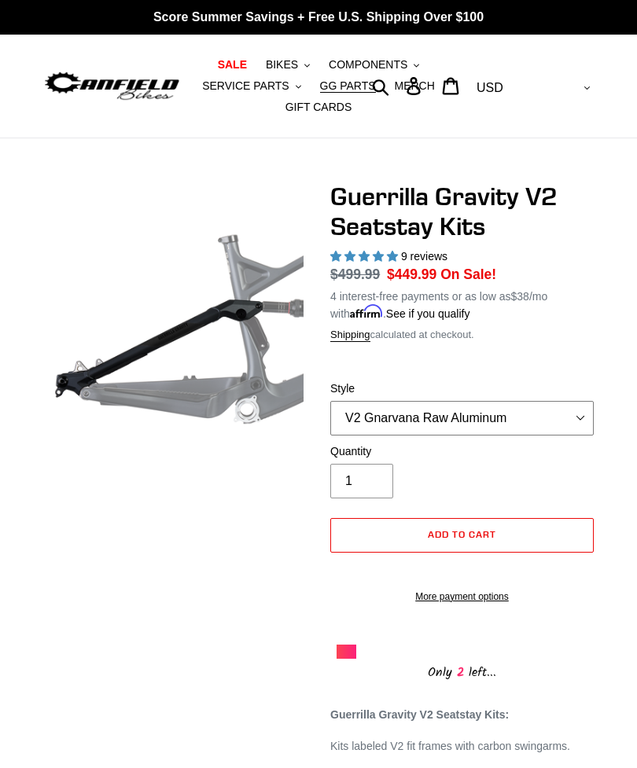
click at [568, 417] on select "V2 Gnarvana Raw Aluminum" at bounding box center [461, 418] width 263 height 35
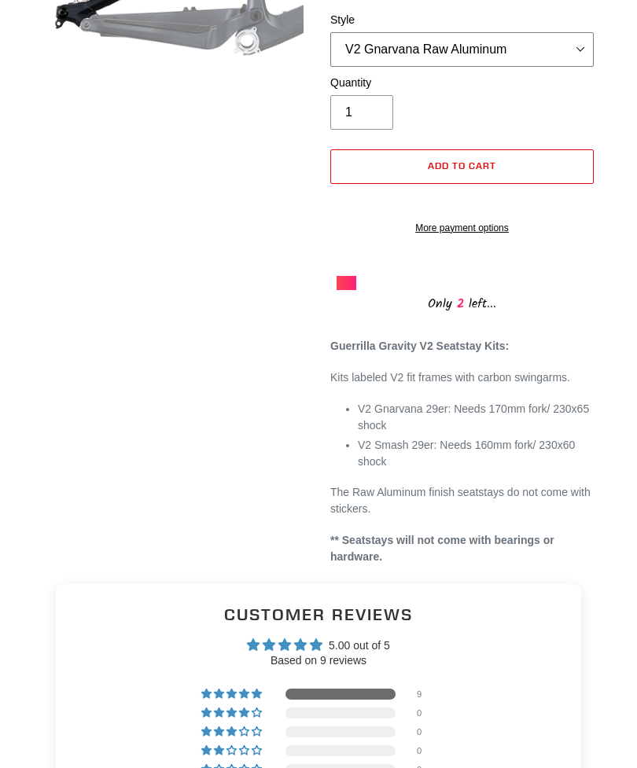
scroll to position [369, 0]
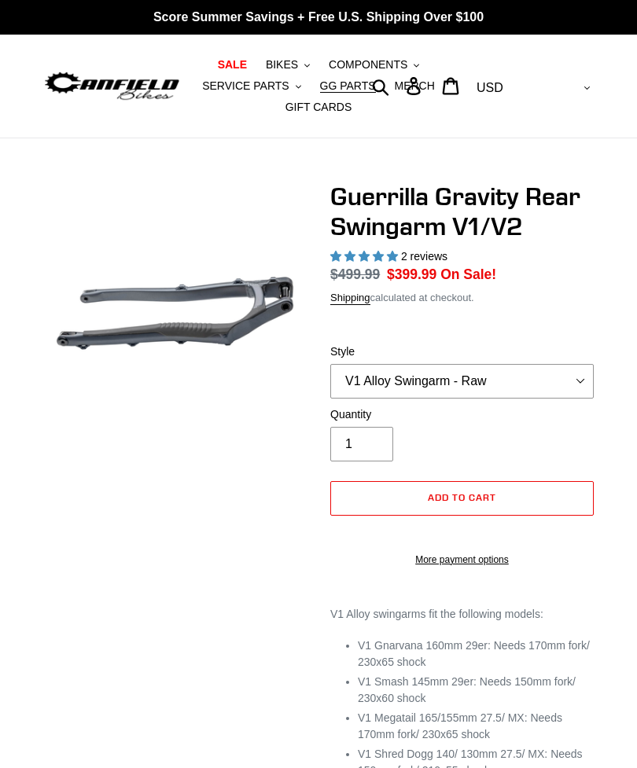
select select "highest-rating"
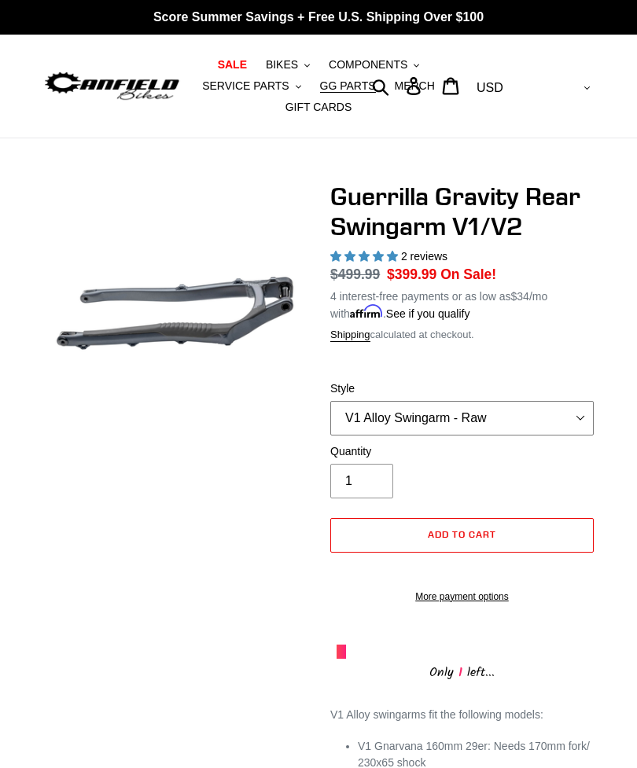
click at [582, 417] on select "V1 Alloy Swingarm - Raw V1 Alloy Swingarm - Black V2 Revved Carbon Swingarm - G…" at bounding box center [461, 418] width 263 height 35
click at [548, 419] on select "V1 Alloy Swingarm - Raw V1 Alloy Swingarm - Black V2 Revved Carbon Swingarm - G…" at bounding box center [461, 418] width 263 height 35
select select "V2 Revved Carbon Swingarm - Green"
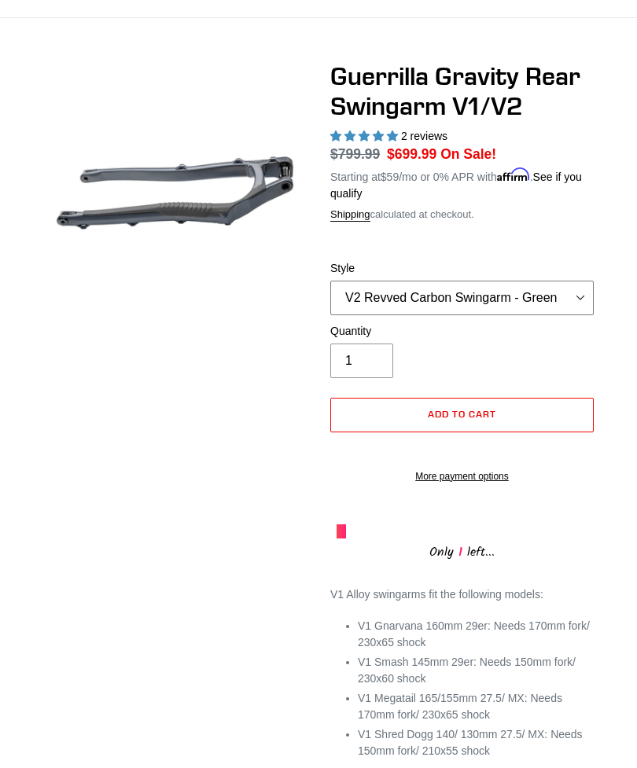
scroll to position [123, 0]
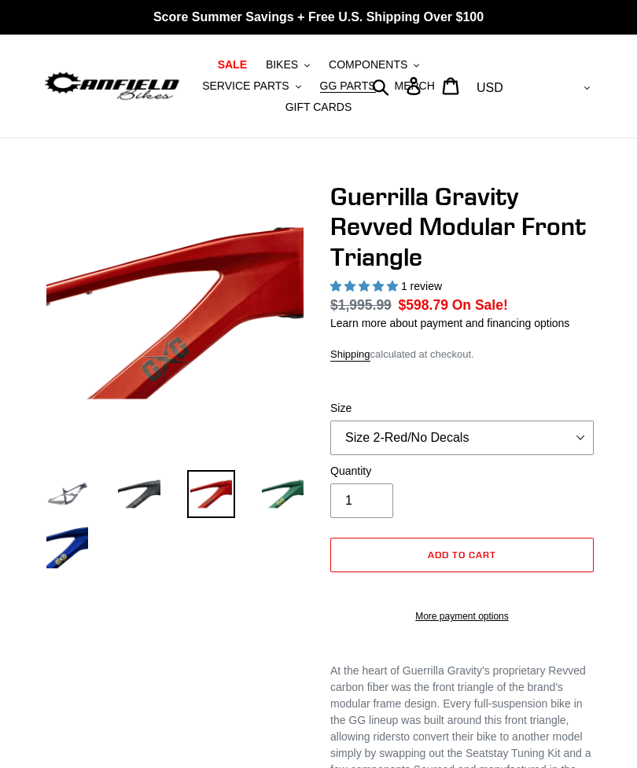
select select "highest-rating"
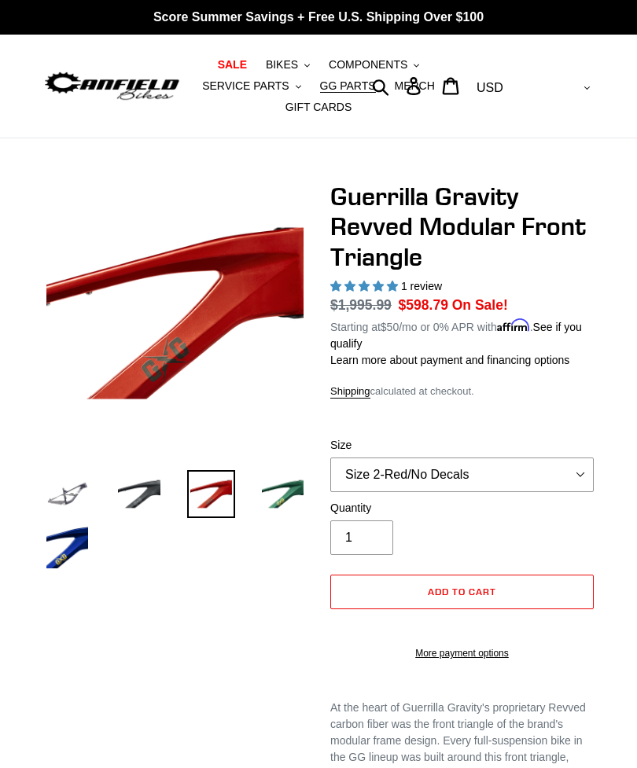
click at [61, 494] on img at bounding box center [67, 494] width 48 height 48
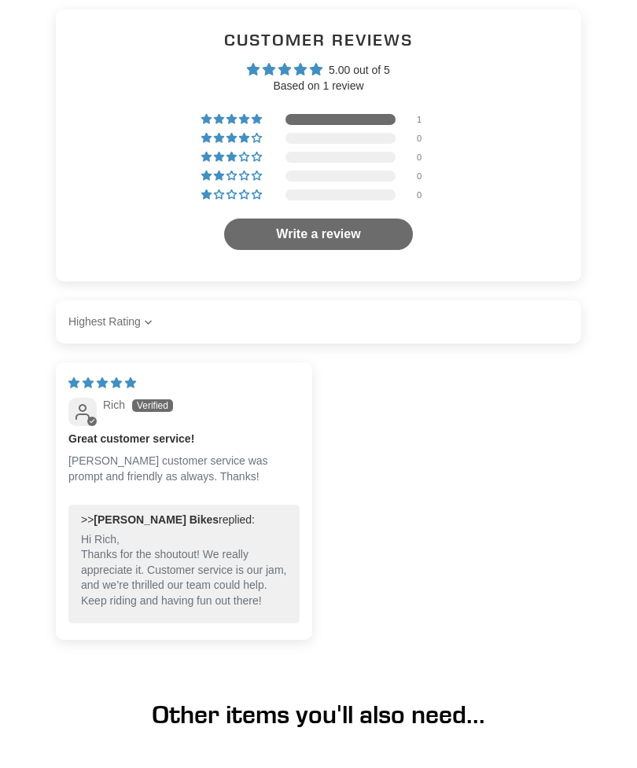
scroll to position [1302, 0]
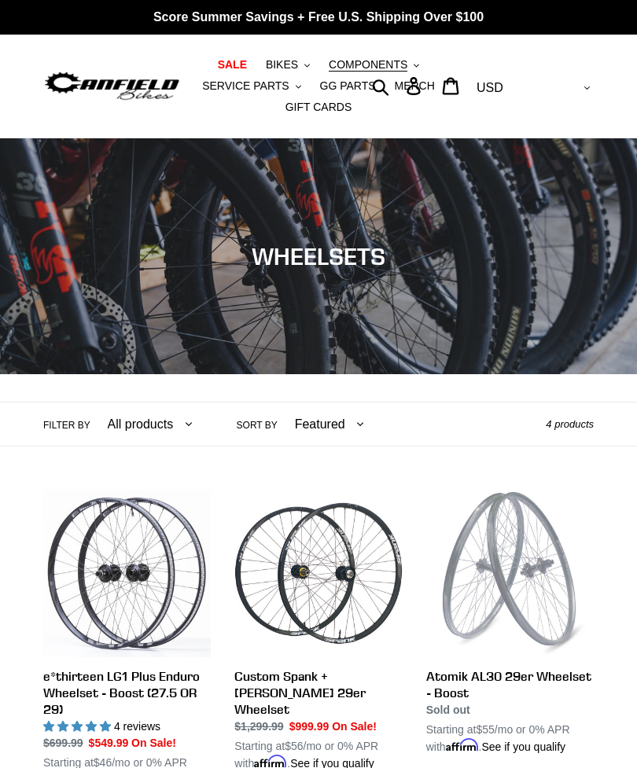
click at [298, 61] on button "BIKES .cls-1{fill:#231f20}" at bounding box center [288, 64] width 60 height 21
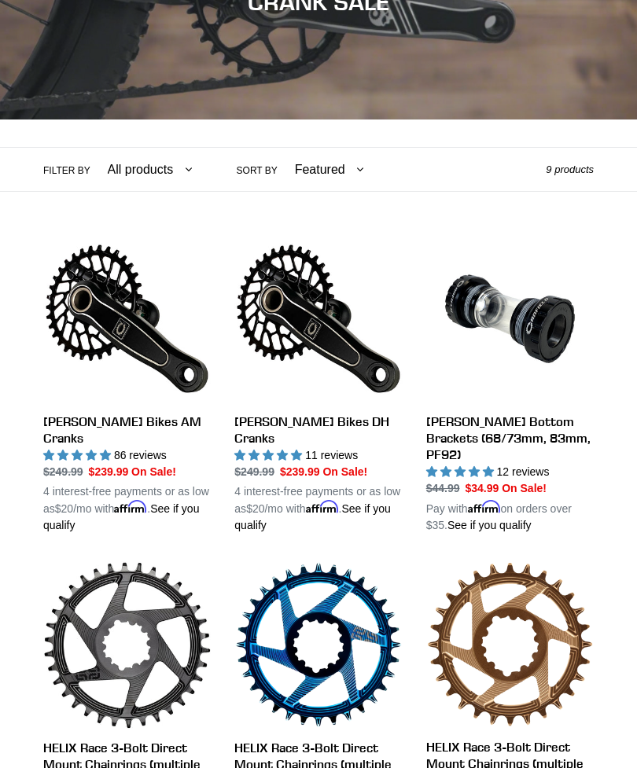
scroll to position [119, 0]
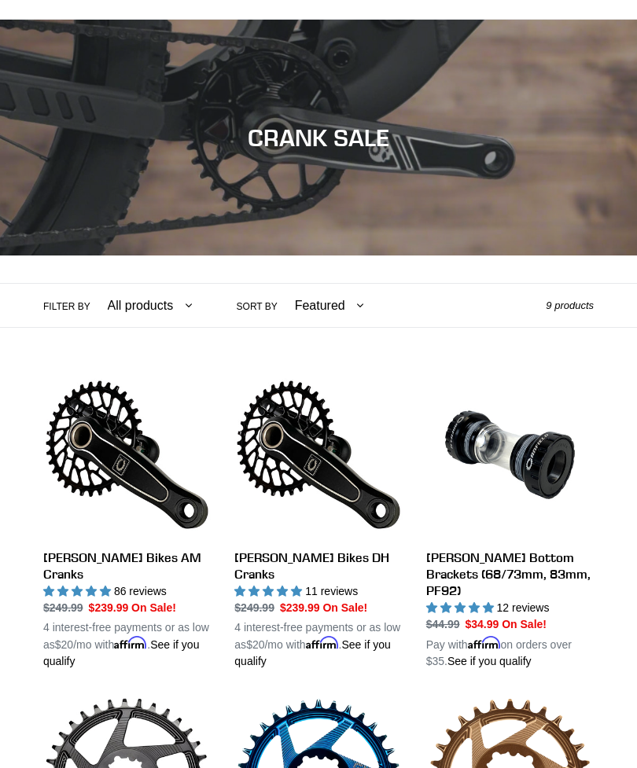
click at [94, 536] on link "Canfield Bikes AM Cranks" at bounding box center [126, 520] width 167 height 299
click at [564, 561] on link "Canfield Bottom Brackets (68/73mm, 83mm, PF92)" at bounding box center [509, 520] width 167 height 299
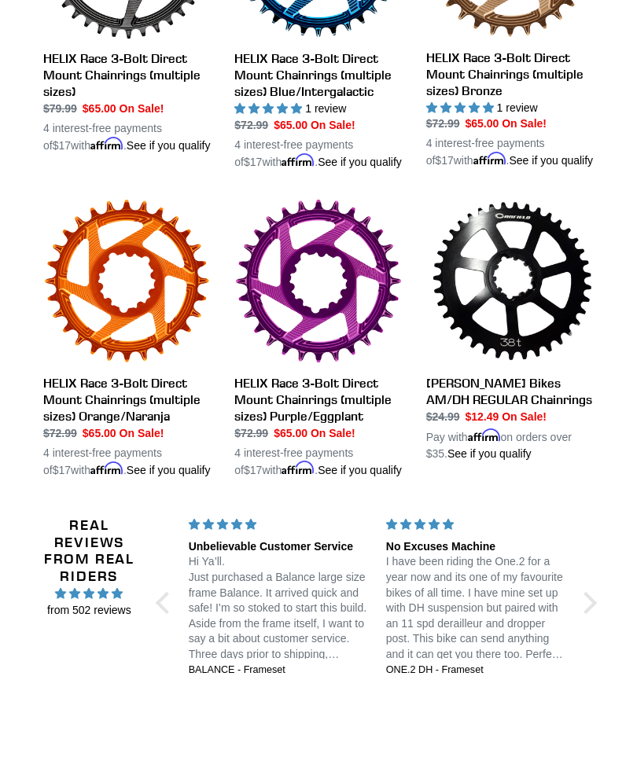
scroll to position [943, 0]
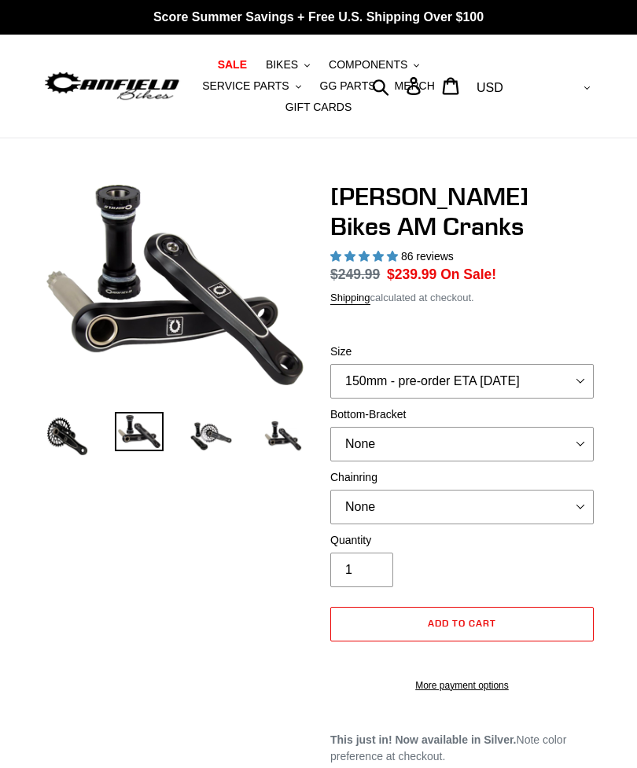
select select "highest-rating"
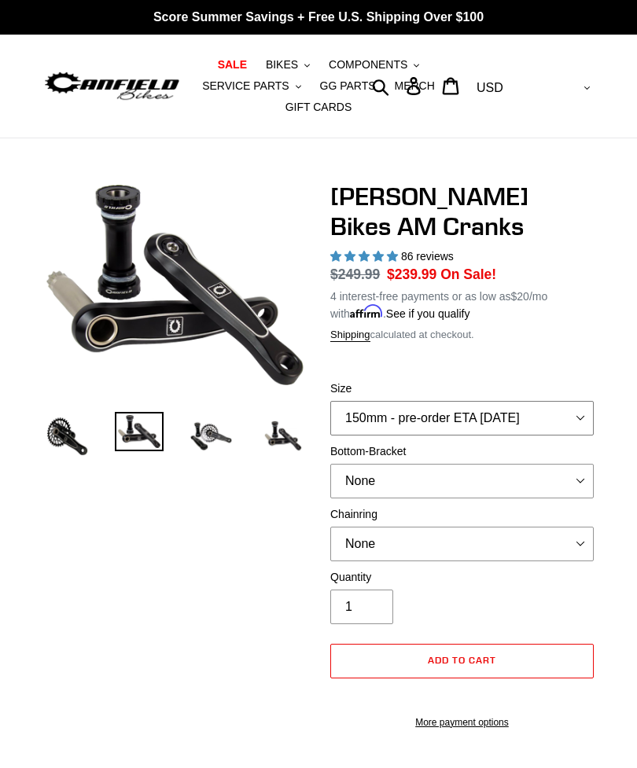
click at [567, 432] on select "150mm - pre-order ETA [DATE] 155mm - pre-order ETA [DATE] 160mm - pre-order ETA…" at bounding box center [461, 418] width 263 height 35
select select "170mm - pre-order ETA [DATE]"
click at [217, 448] on img at bounding box center [211, 436] width 48 height 48
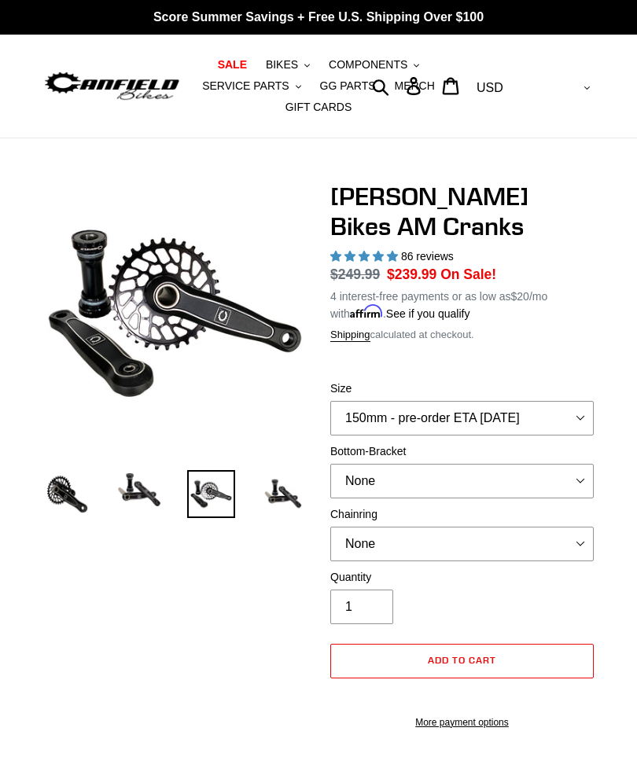
click at [292, 507] on img at bounding box center [283, 494] width 48 height 48
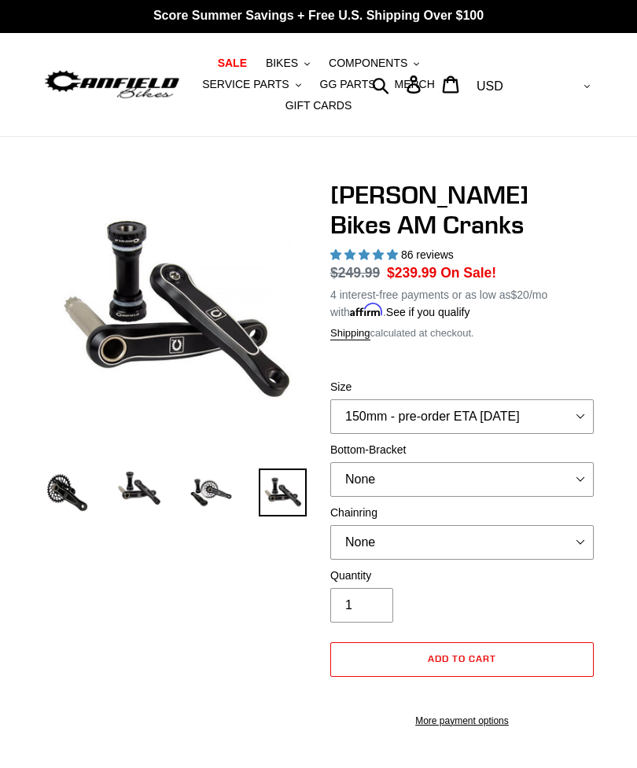
scroll to position [9, 0]
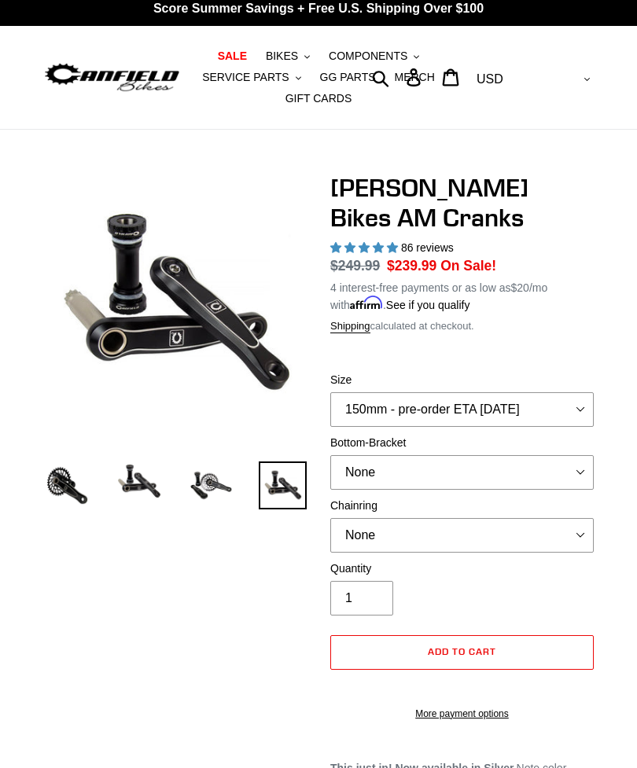
click at [57, 496] on img at bounding box center [67, 485] width 48 height 48
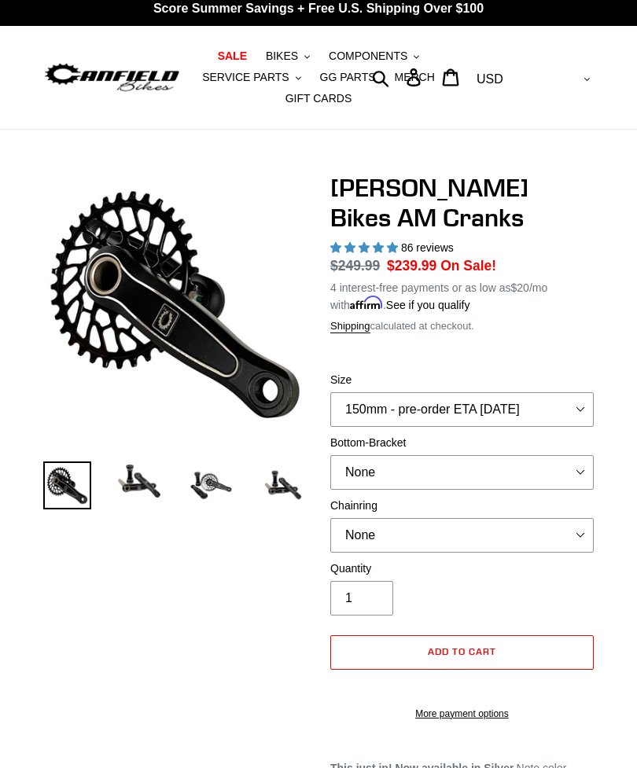
click at [126, 500] on img at bounding box center [139, 480] width 48 height 39
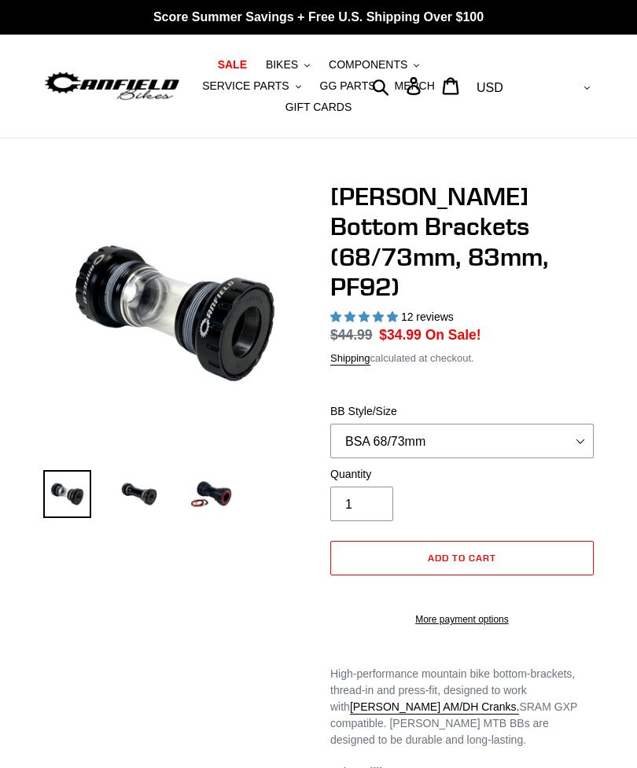
select select "highest-rating"
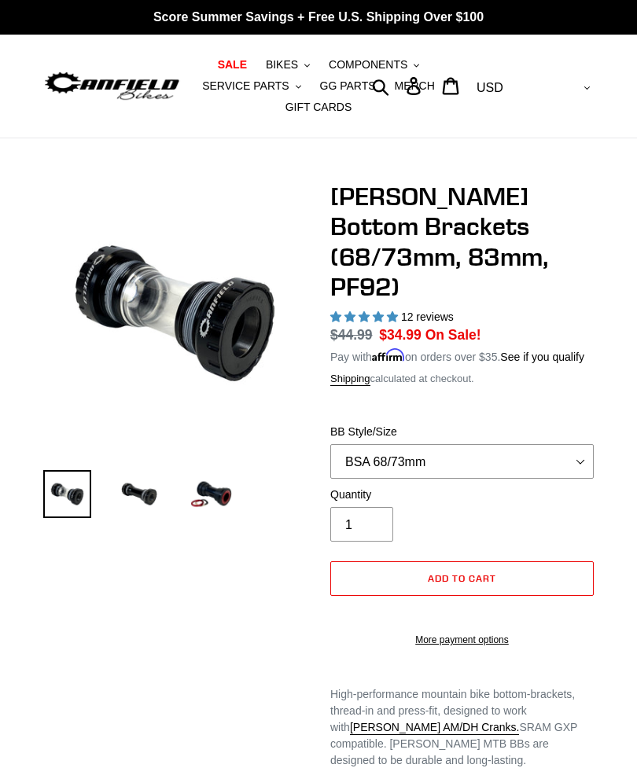
click at [133, 517] on img at bounding box center [139, 494] width 48 height 48
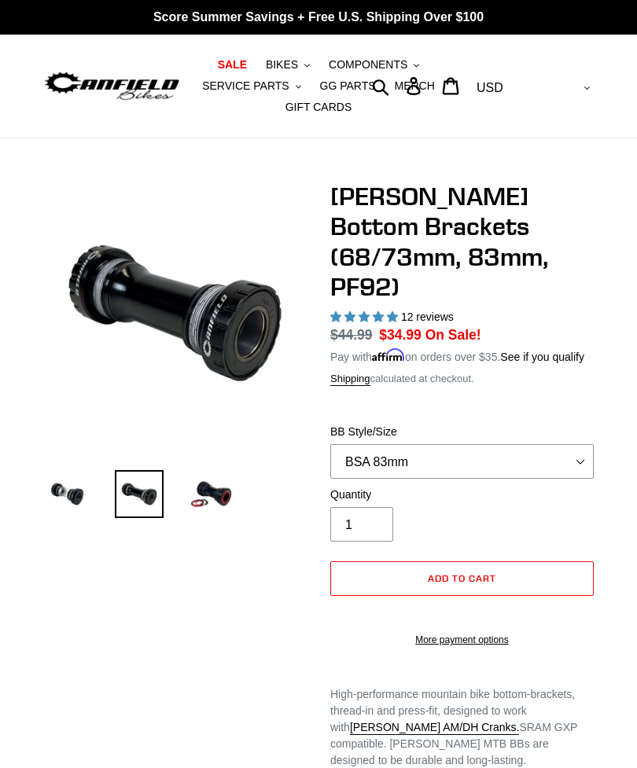
click at [211, 517] on img at bounding box center [211, 494] width 48 height 48
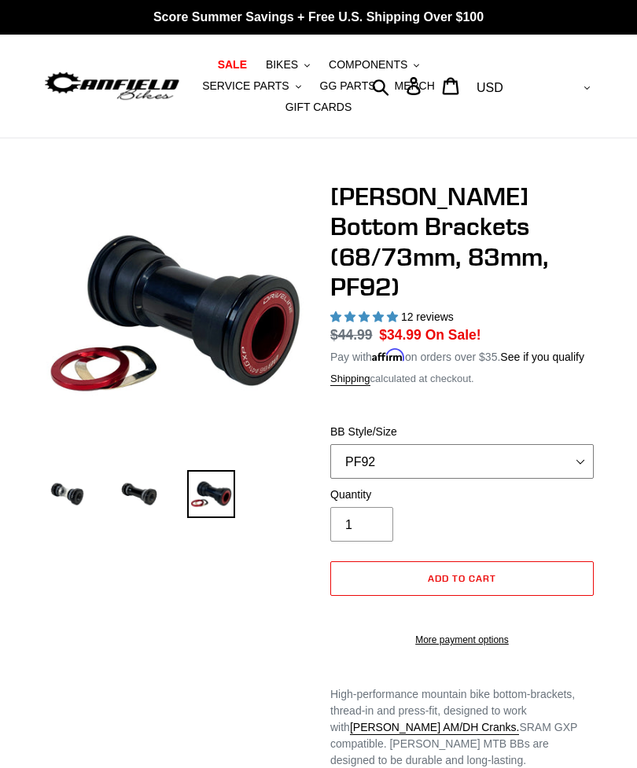
click at [567, 461] on select "BSA 68/73mm BSA 83mm PF92" at bounding box center [461, 461] width 263 height 35
select select "BSA 83mm"
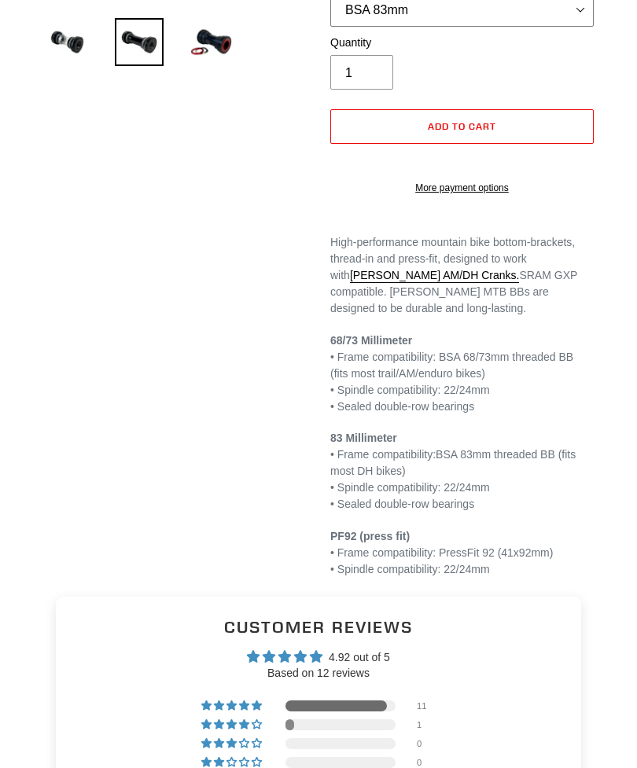
scroll to position [452, 0]
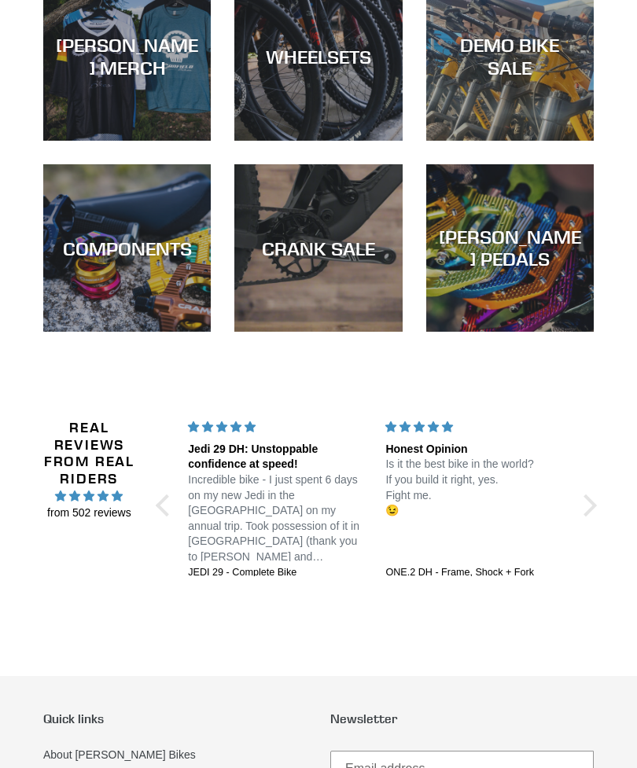
scroll to position [2104, 0]
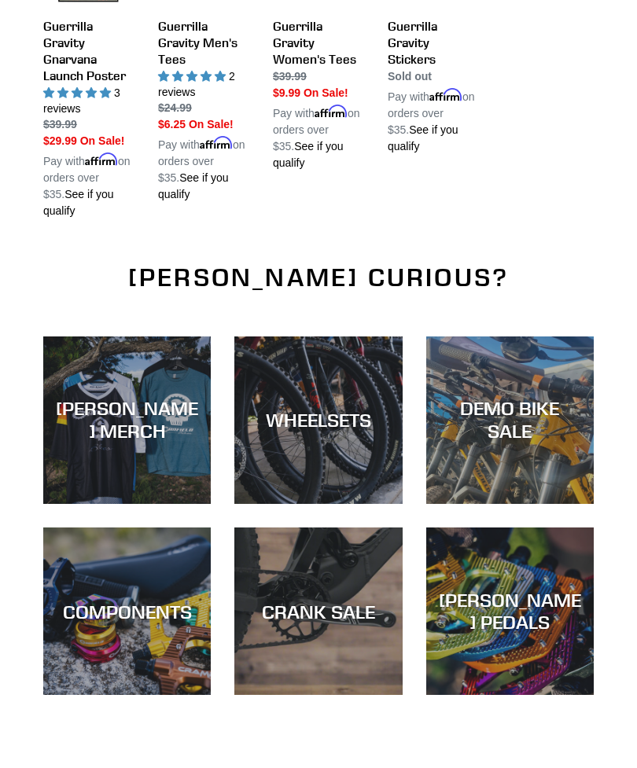
click at [558, 504] on div "DEMO BIKE SALE" at bounding box center [509, 504] width 167 height 0
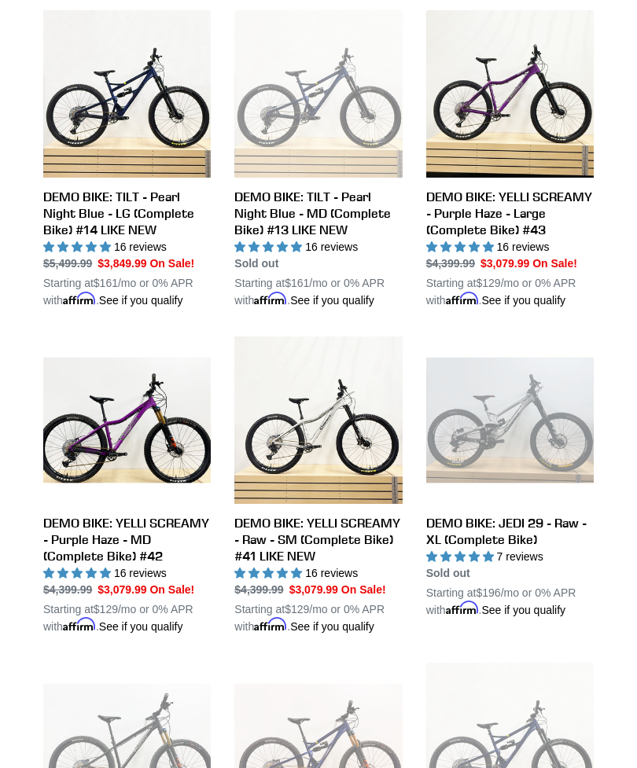
scroll to position [824, 0]
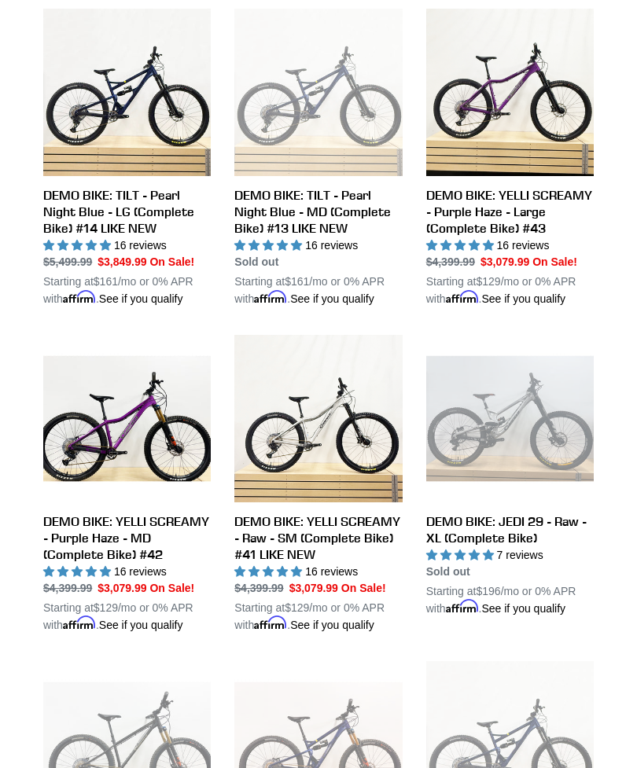
click at [347, 519] on link "DEMO BIKE: YELLI SCREAMY - Raw - SM (Complete Bike) #41 LIKE NEW" at bounding box center [317, 484] width 167 height 299
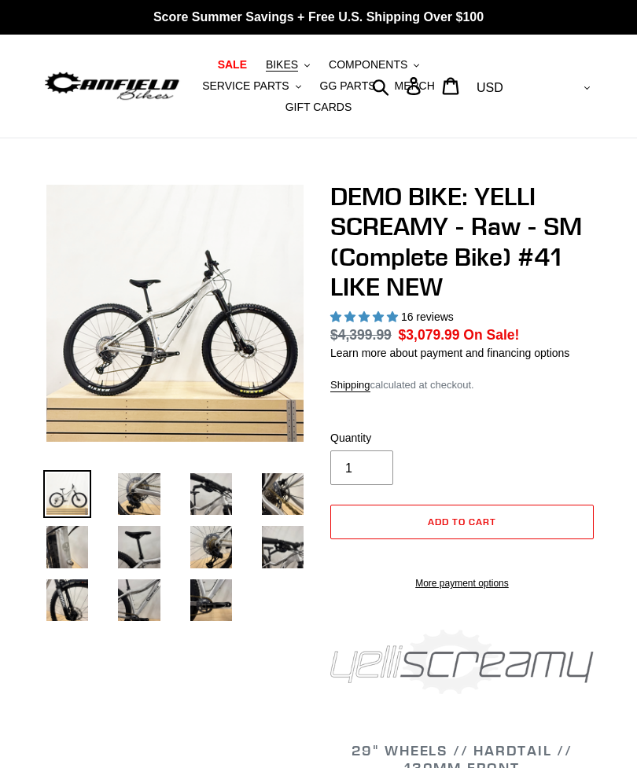
select select "highest-rating"
click at [130, 513] on img at bounding box center [139, 494] width 48 height 48
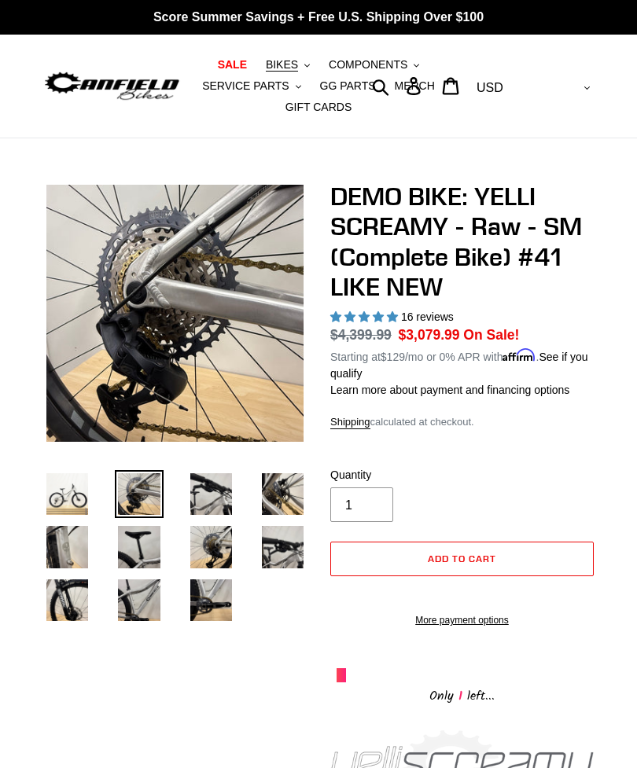
click at [220, 507] on img at bounding box center [211, 494] width 48 height 48
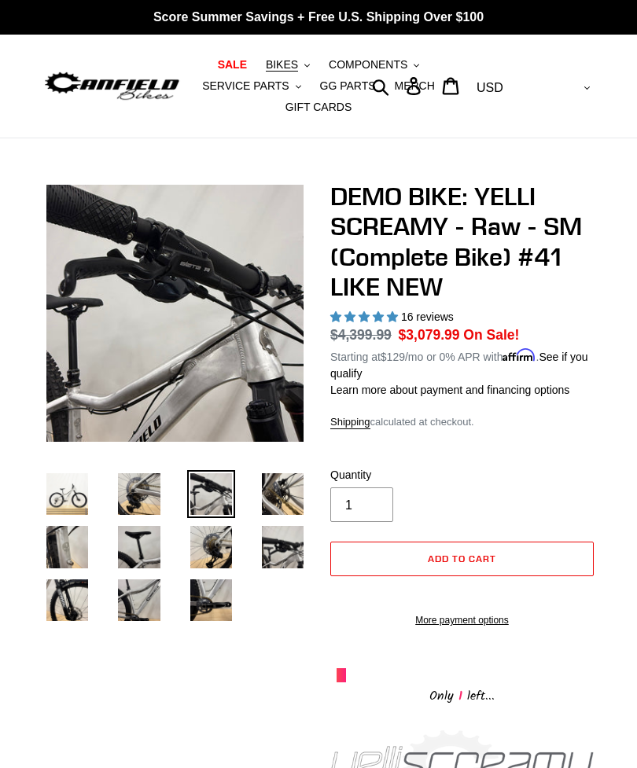
click at [270, 517] on img at bounding box center [283, 494] width 48 height 48
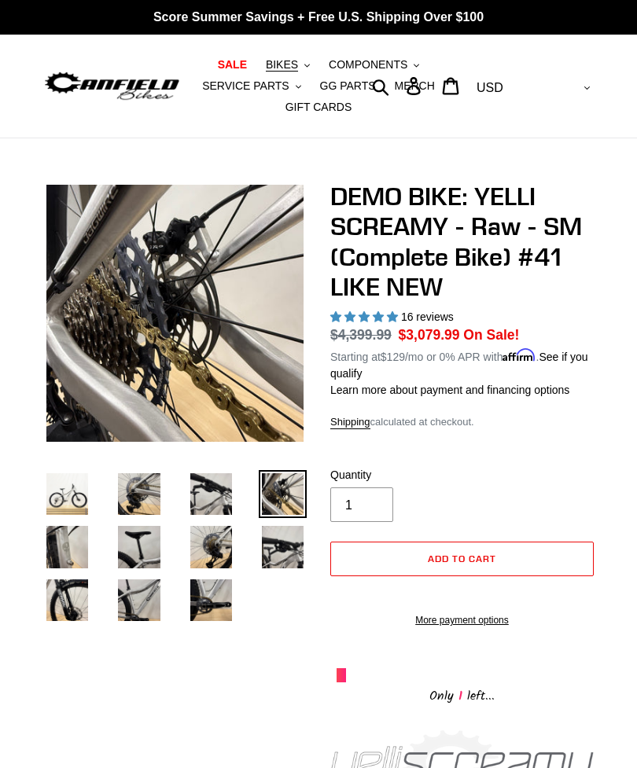
click at [226, 612] on img at bounding box center [211, 600] width 48 height 48
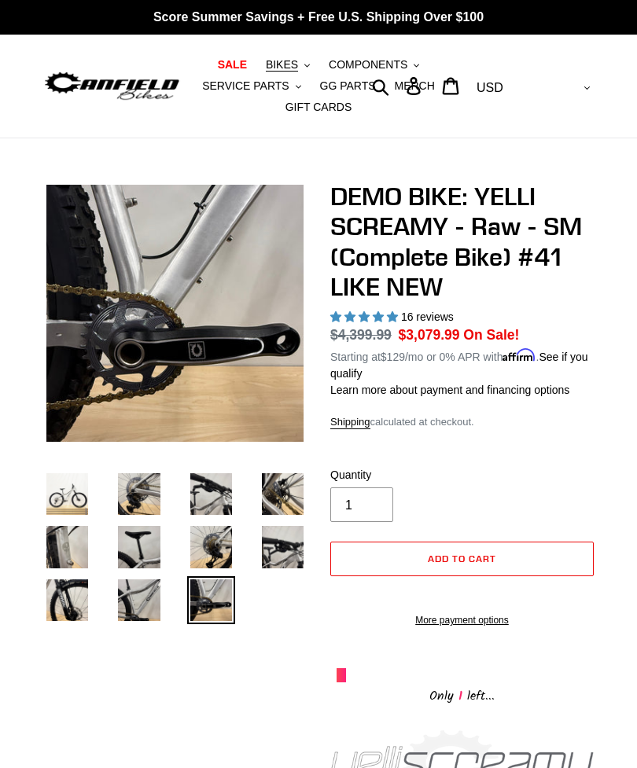
click at [282, 565] on img at bounding box center [283, 547] width 48 height 48
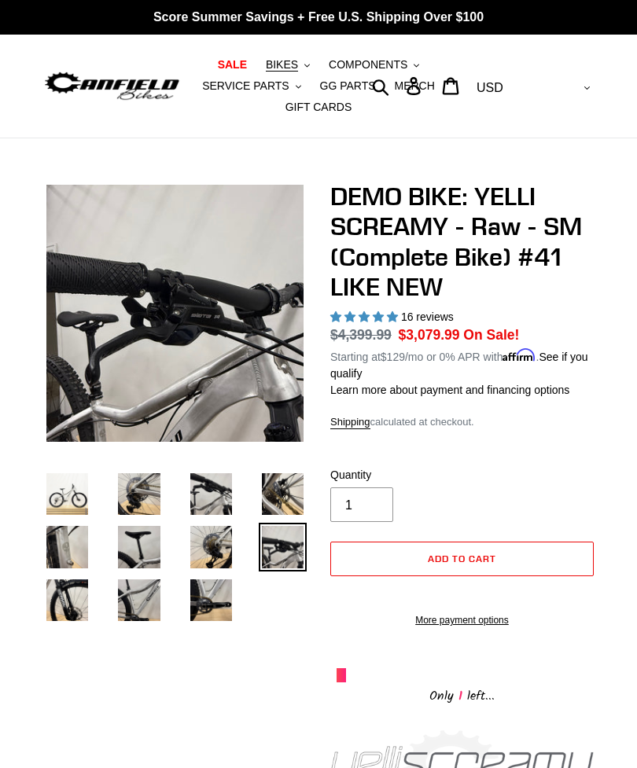
click at [160, 608] on img at bounding box center [139, 600] width 48 height 48
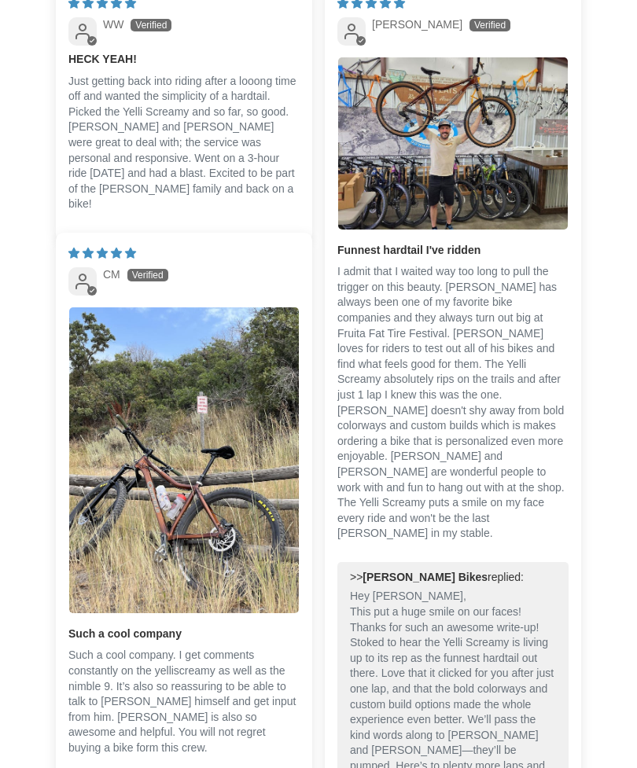
scroll to position [3858, 0]
click at [119, 605] on img "Link to user picture 1" at bounding box center [184, 460] width 230 height 306
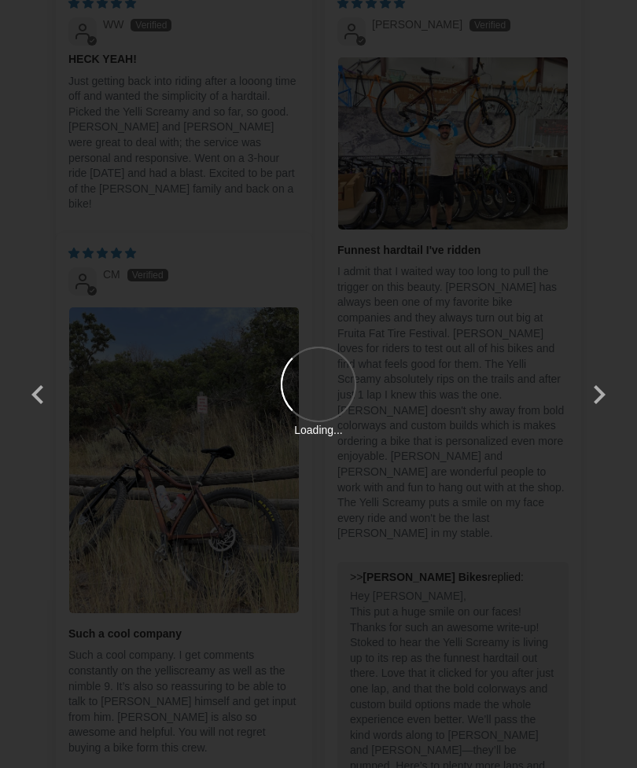
scroll to position [0, 0]
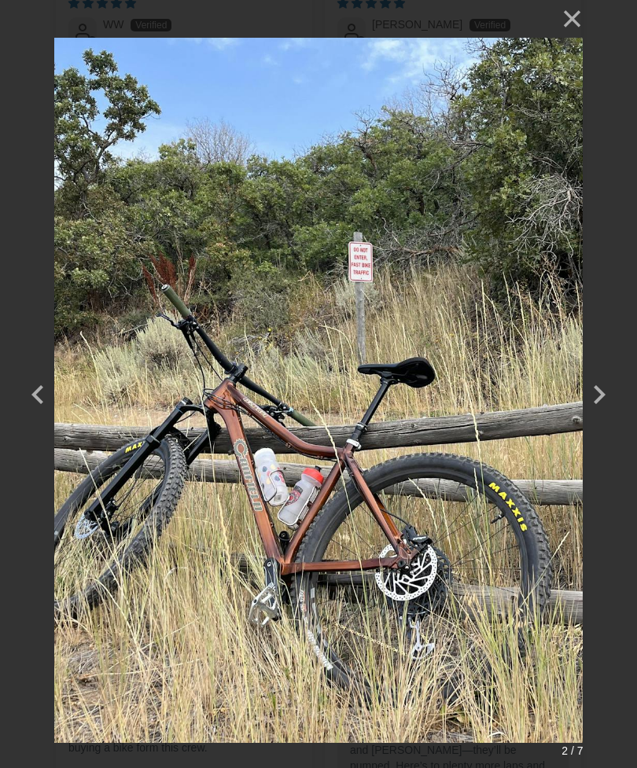
click at [591, 399] on button "button" at bounding box center [599, 385] width 38 height 38
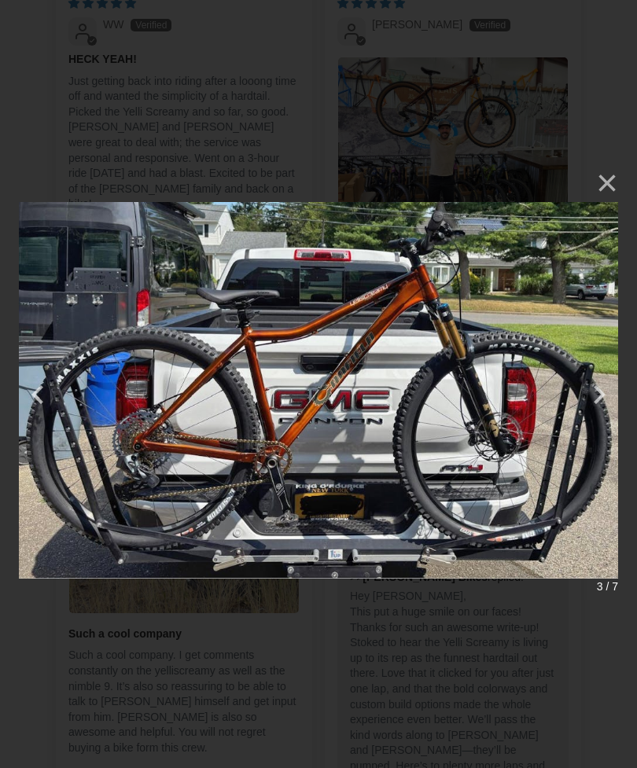
click at [599, 185] on button "×" at bounding box center [599, 183] width 38 height 38
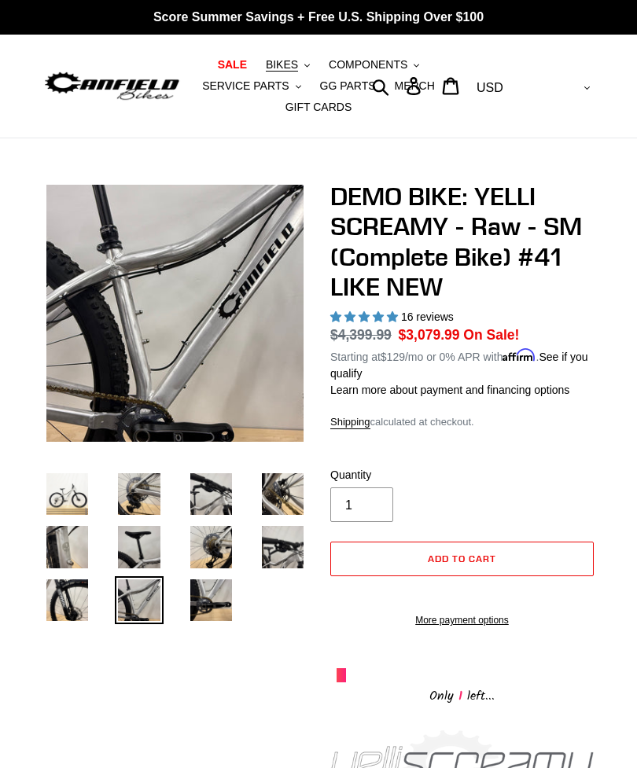
click at [136, 88] on img at bounding box center [112, 86] width 138 height 35
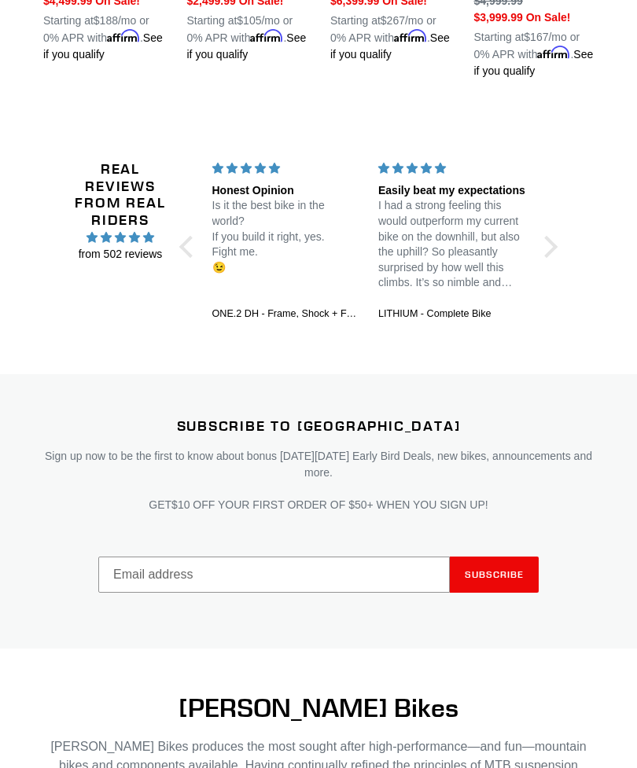
scroll to position [1674, 0]
